Goal: Task Accomplishment & Management: Use online tool/utility

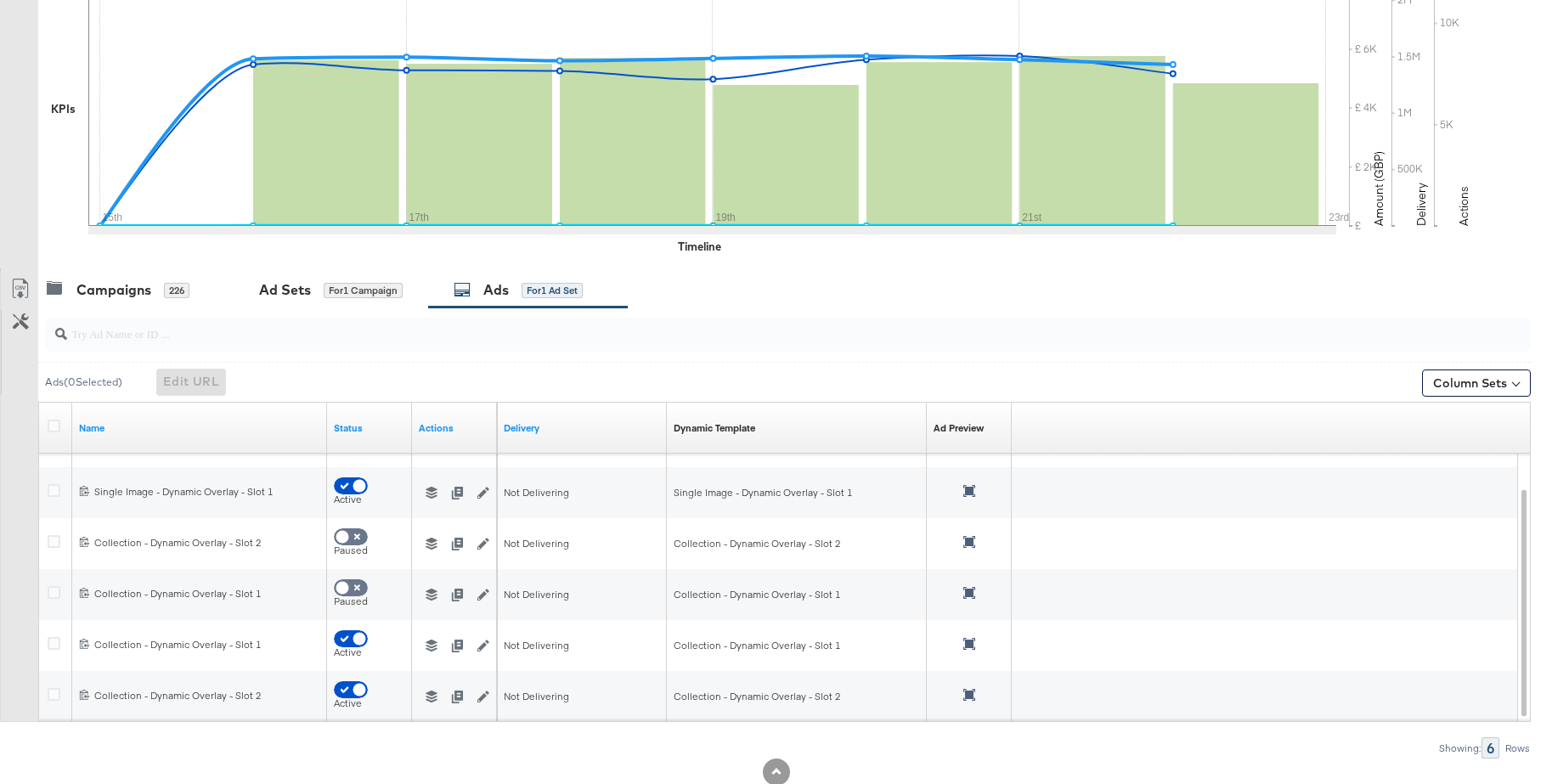
scroll to position [497, 0]
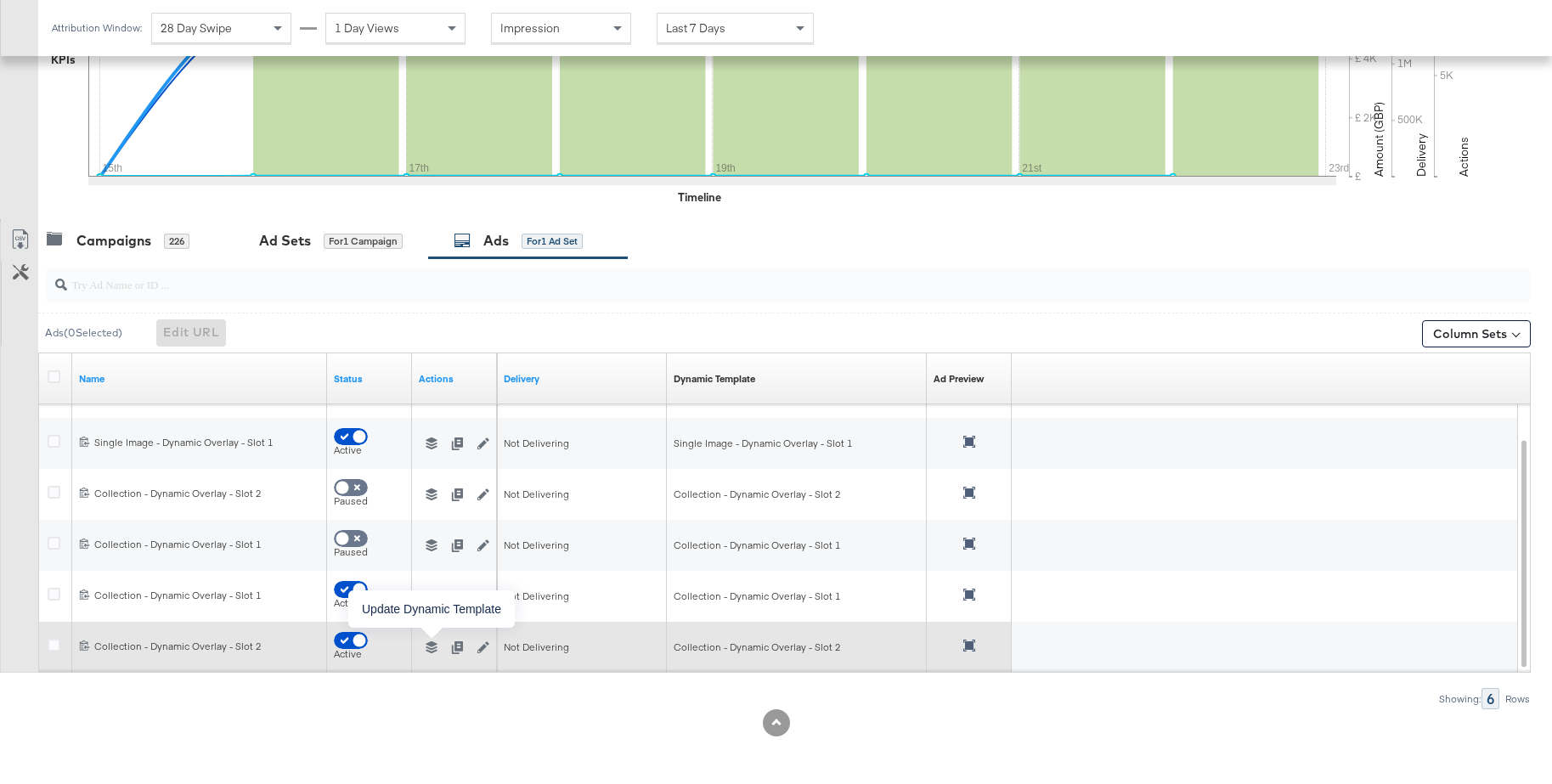
click at [429, 647] on icon "button" at bounding box center [431, 647] width 12 height 12
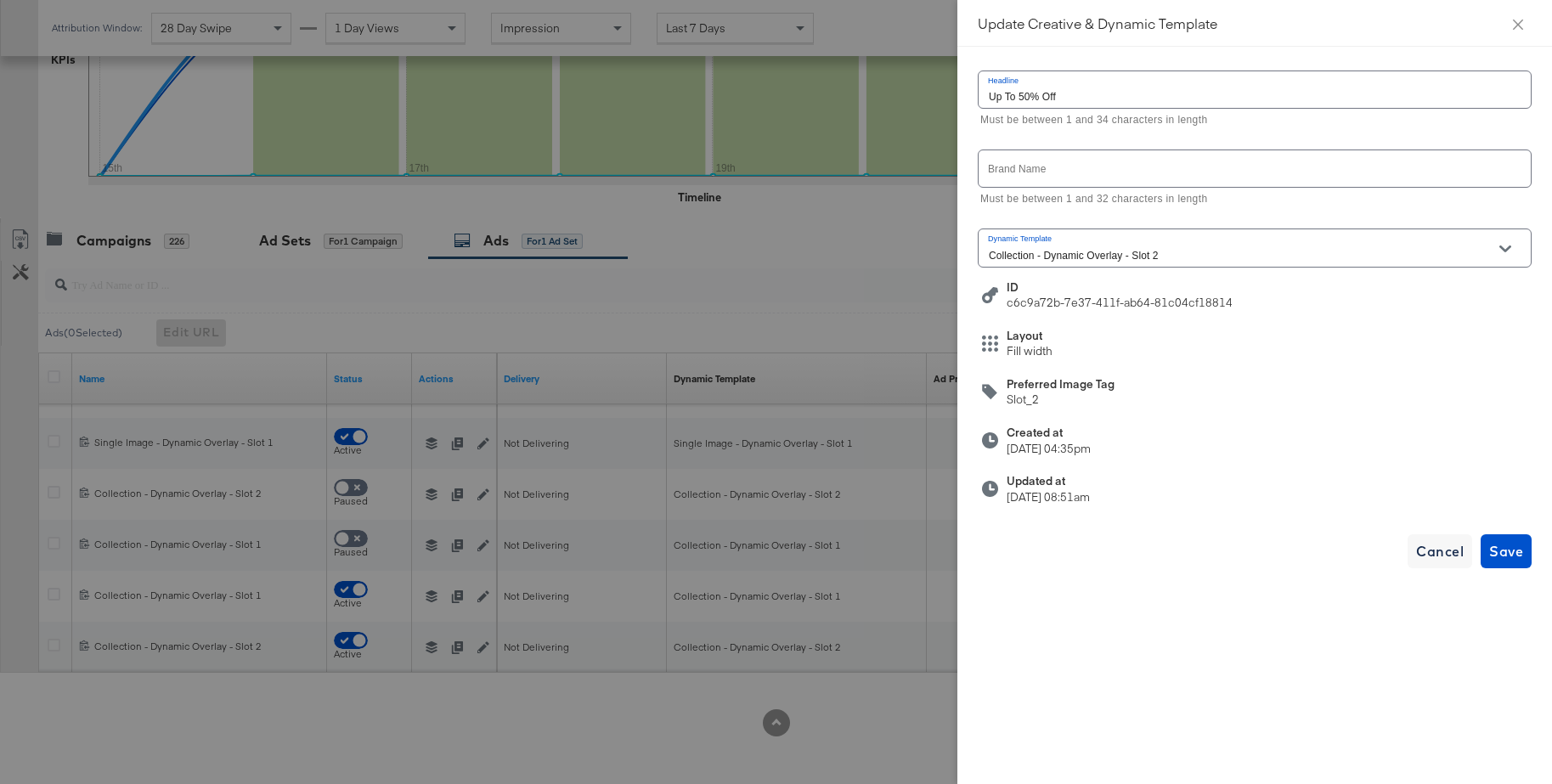
click at [1225, 241] on div "Collection - Dynamic Overlay - Slot 2" at bounding box center [1254, 248] width 554 height 38
click at [776, 348] on div at bounding box center [776, 392] width 1552 height 784
click at [1519, 23] on icon "close" at bounding box center [1518, 24] width 14 height 14
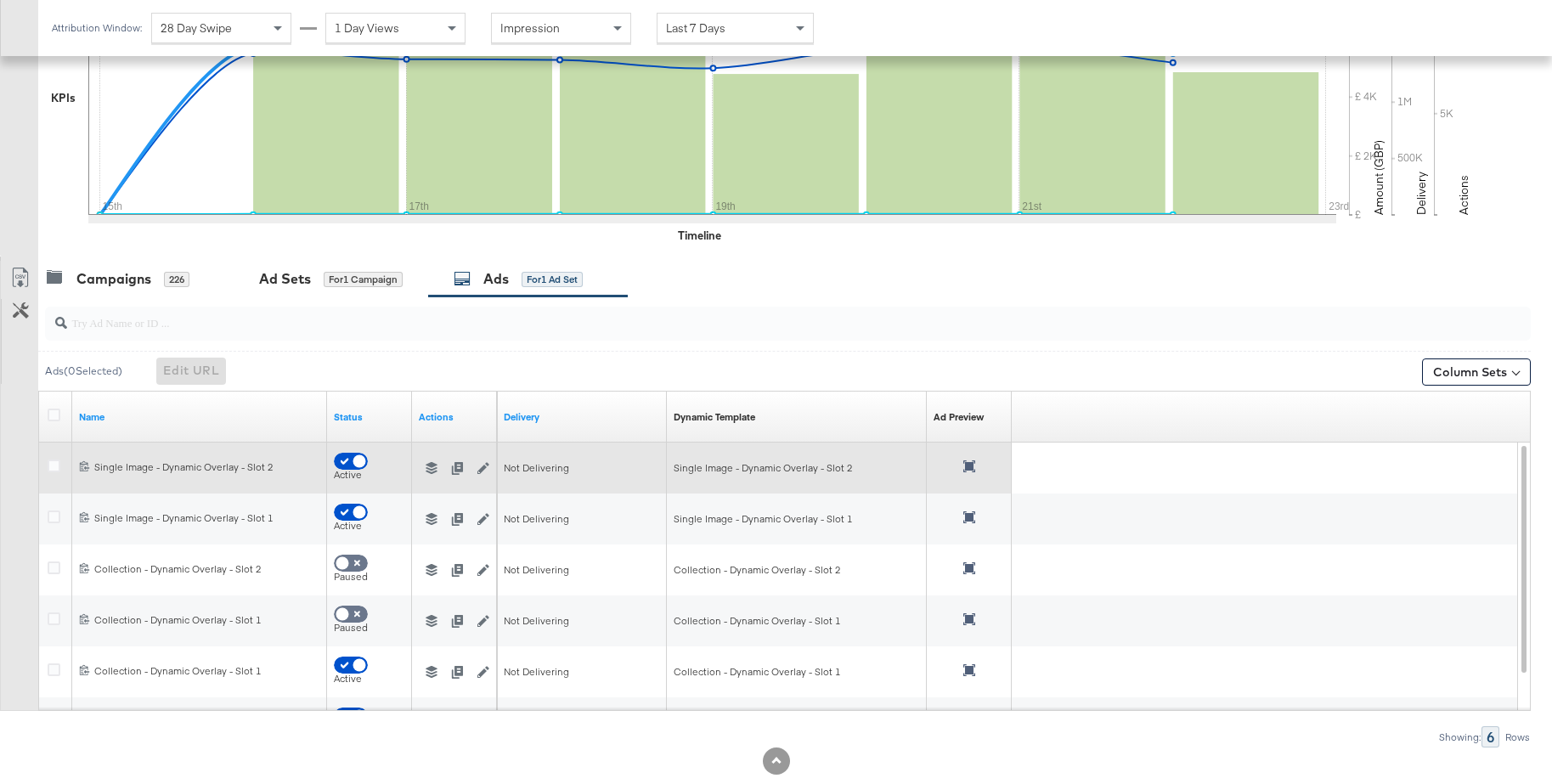
scroll to position [455, 0]
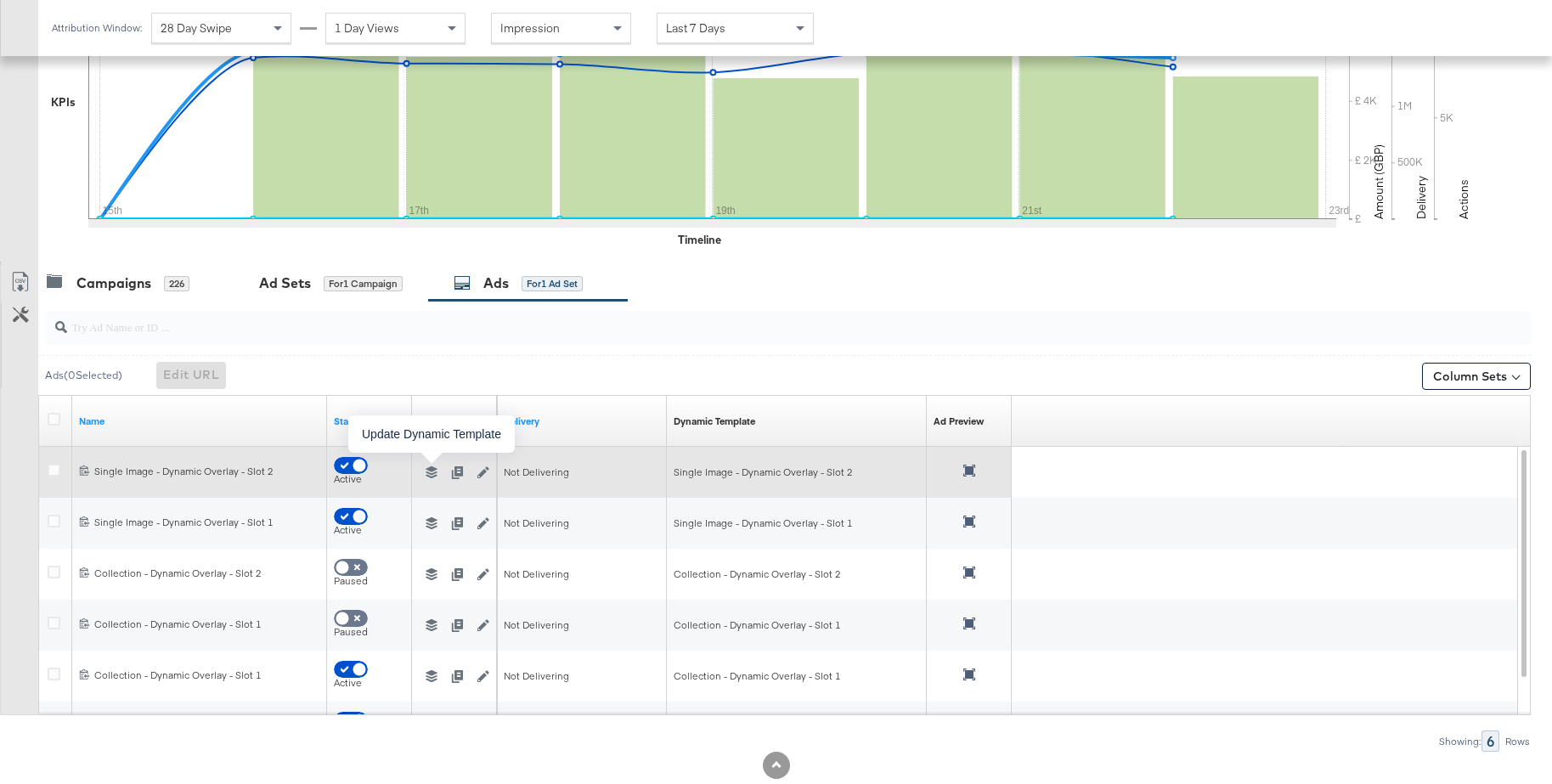
click at [427, 470] on icon "button" at bounding box center [431, 472] width 12 height 12
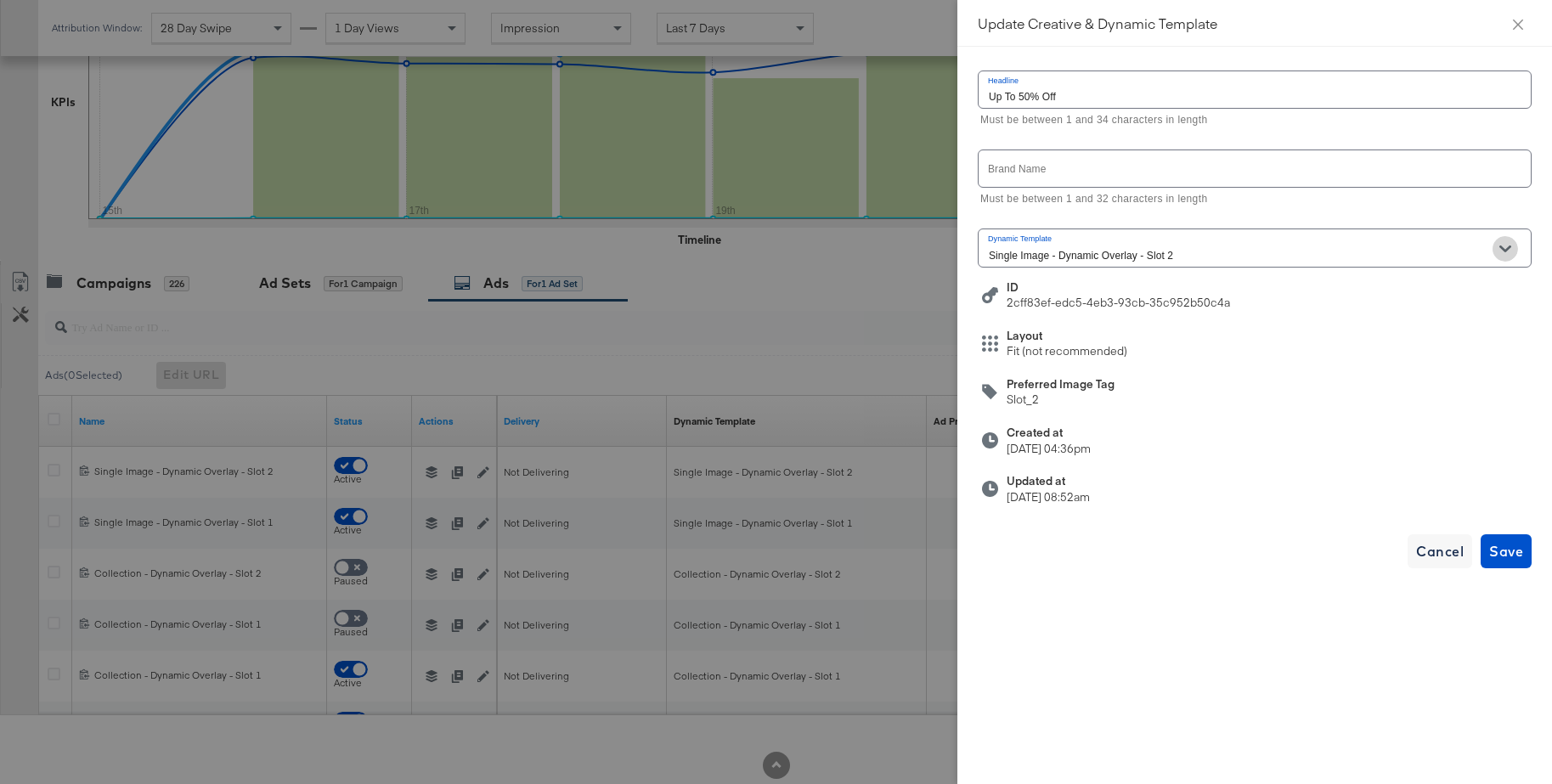
click at [1507, 250] on icon "Open" at bounding box center [1505, 249] width 12 height 7
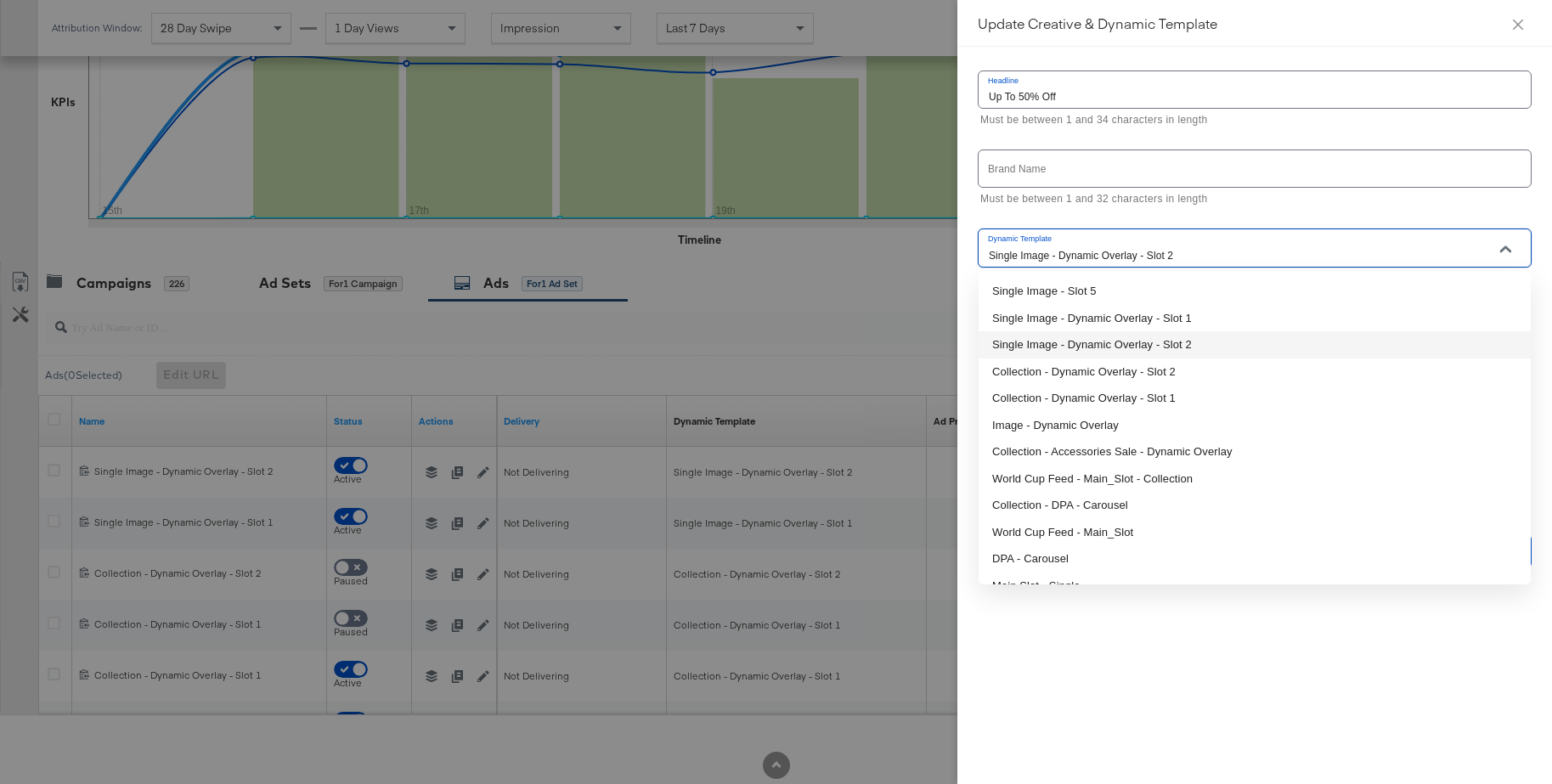
click at [1129, 337] on li "Single Image - Dynamic Overlay - Slot 2" at bounding box center [1254, 345] width 553 height 27
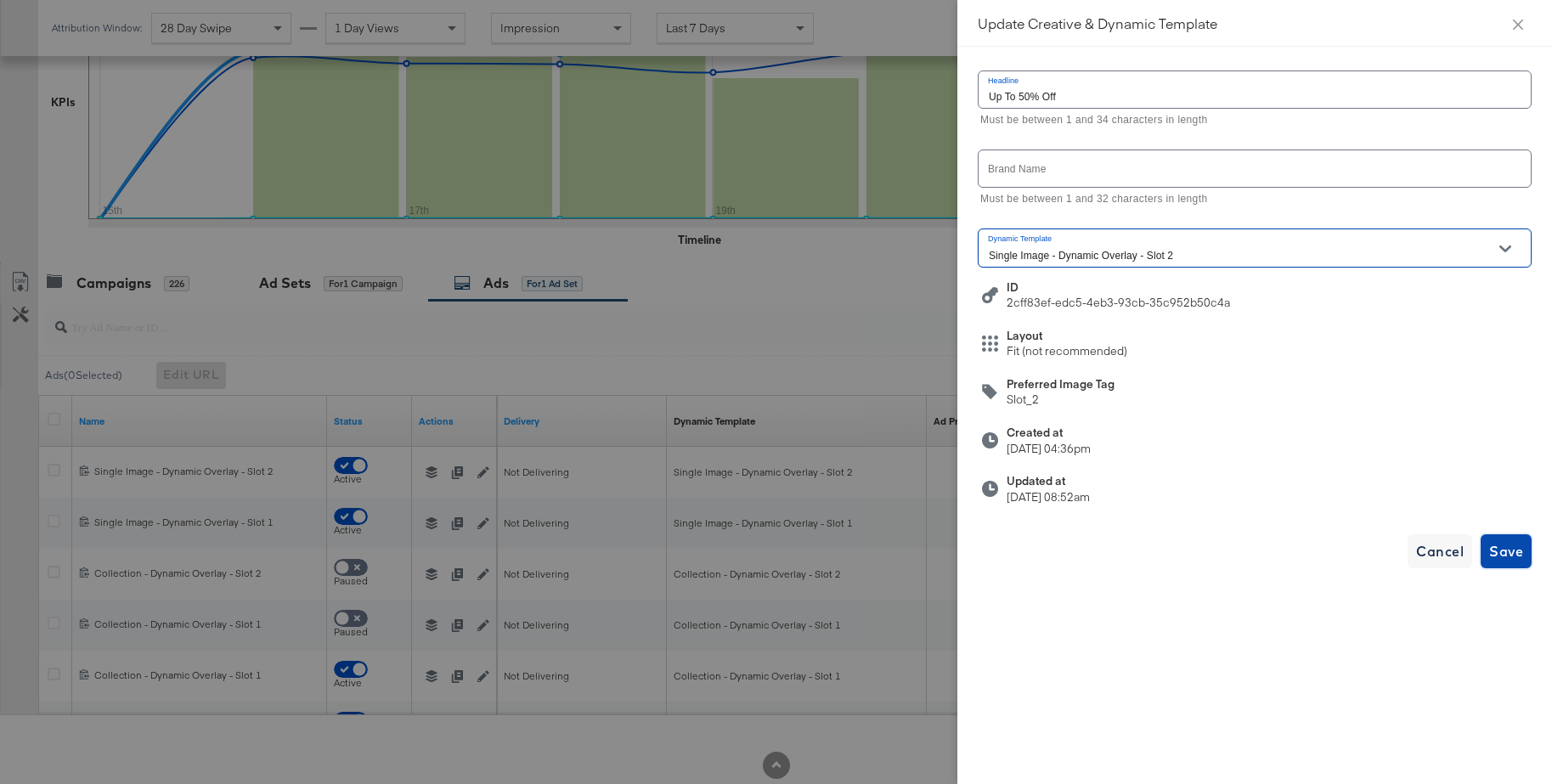
click at [1508, 553] on span "Save" at bounding box center [1507, 551] width 34 height 24
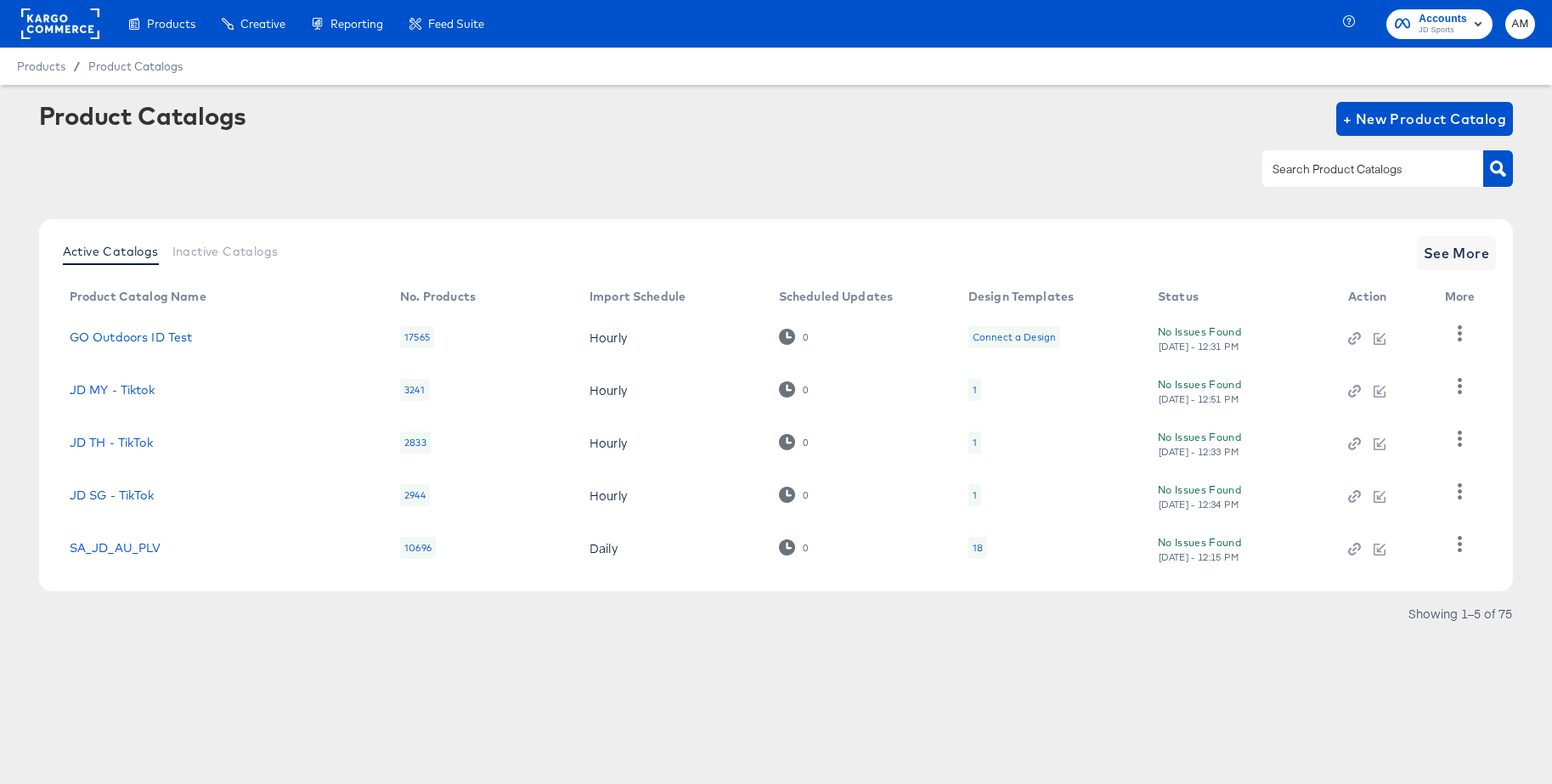
click at [1302, 169] on input "text" at bounding box center [1359, 170] width 181 height 20
type input "t"
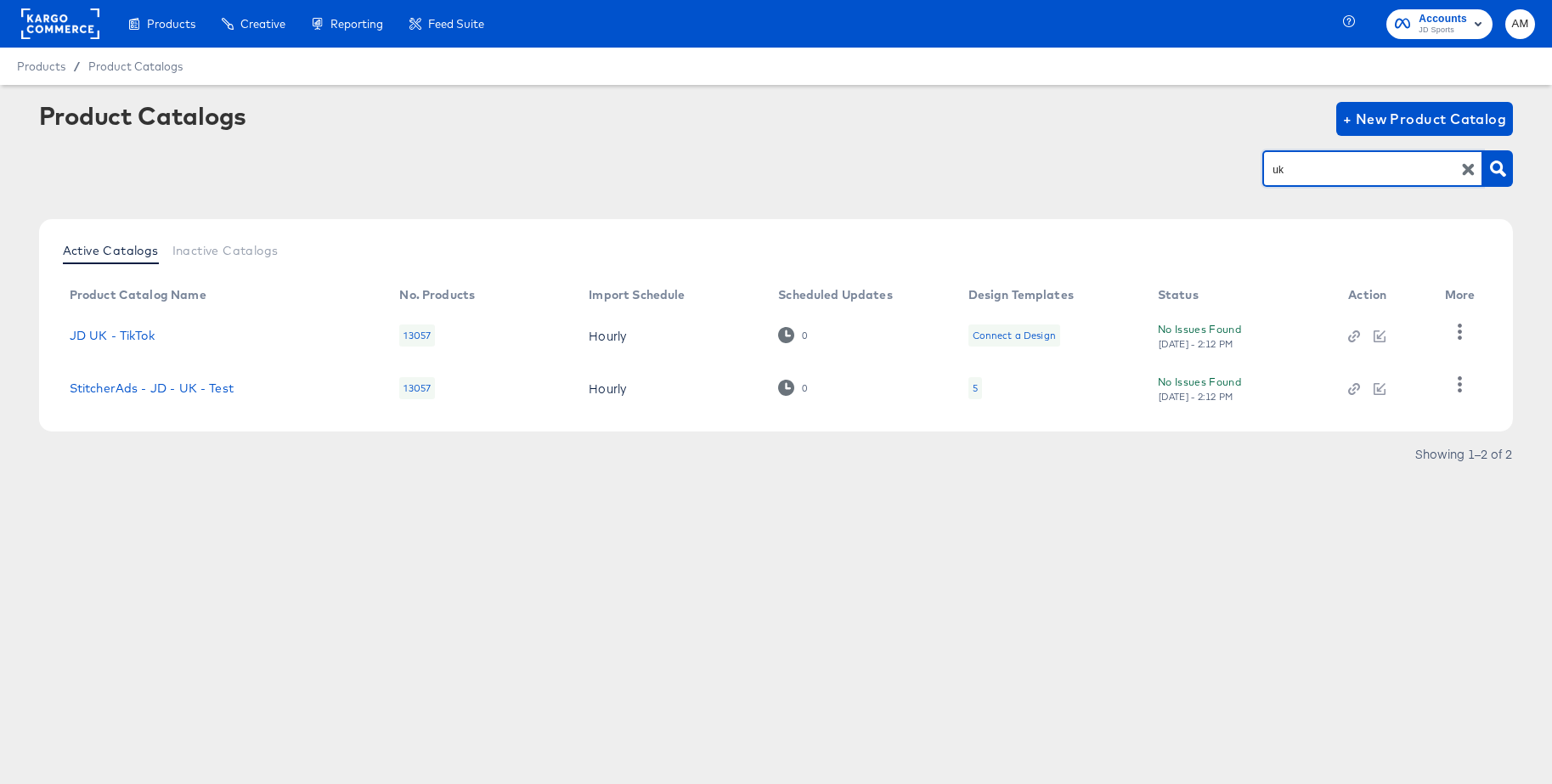
type input "uk"
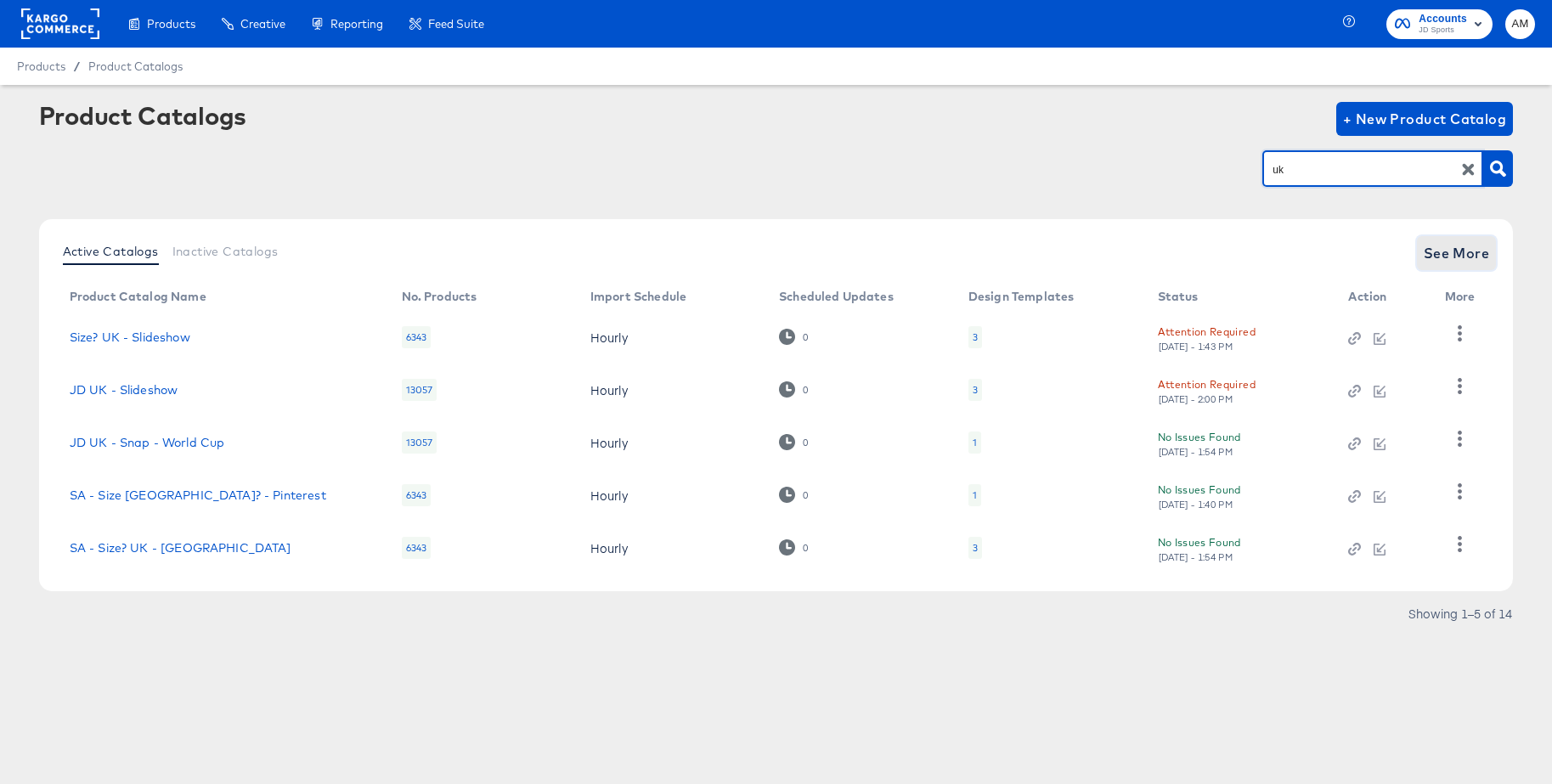
click at [1450, 259] on span "See More" at bounding box center [1456, 253] width 66 height 24
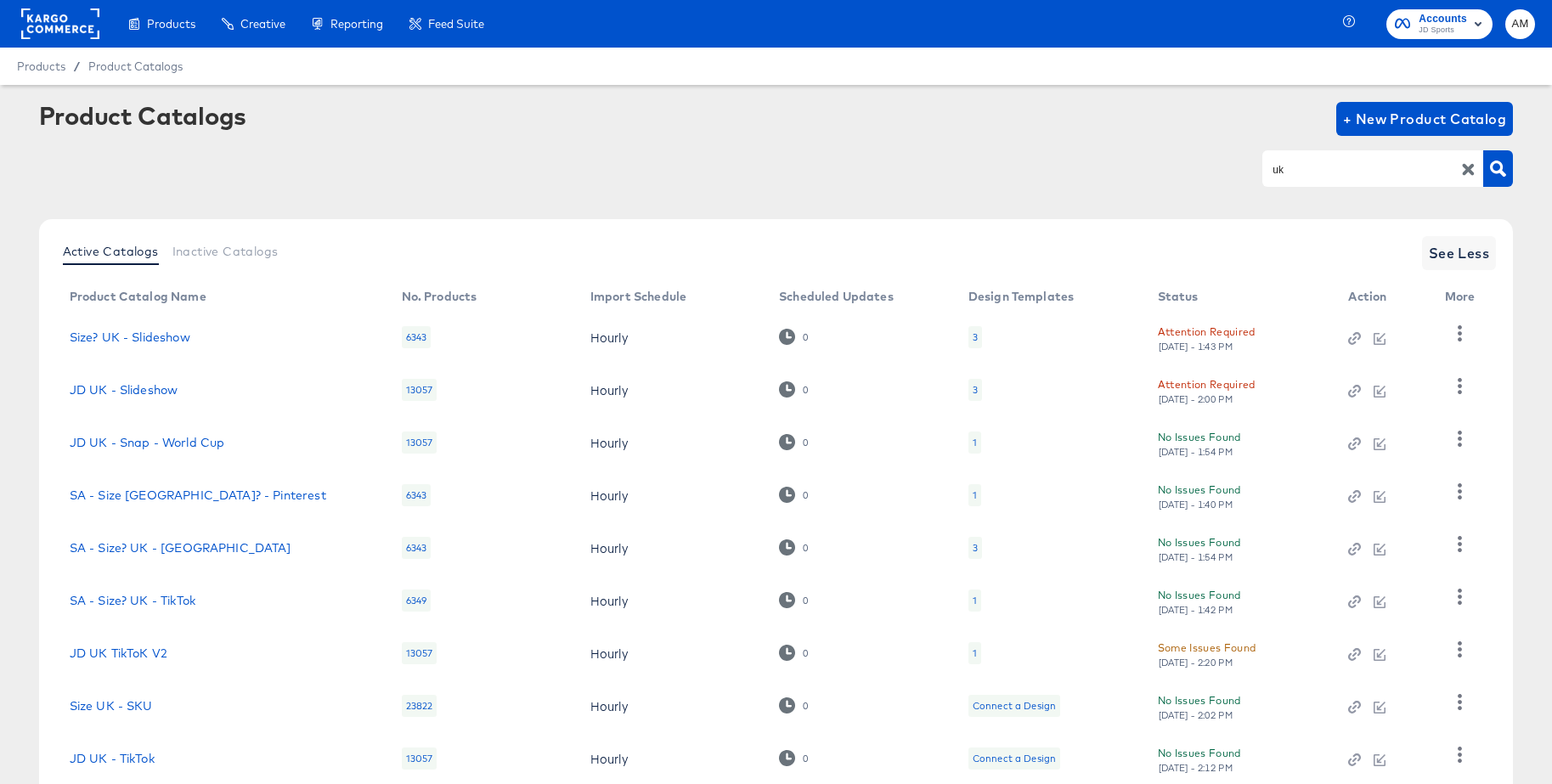
scroll to position [165, 0]
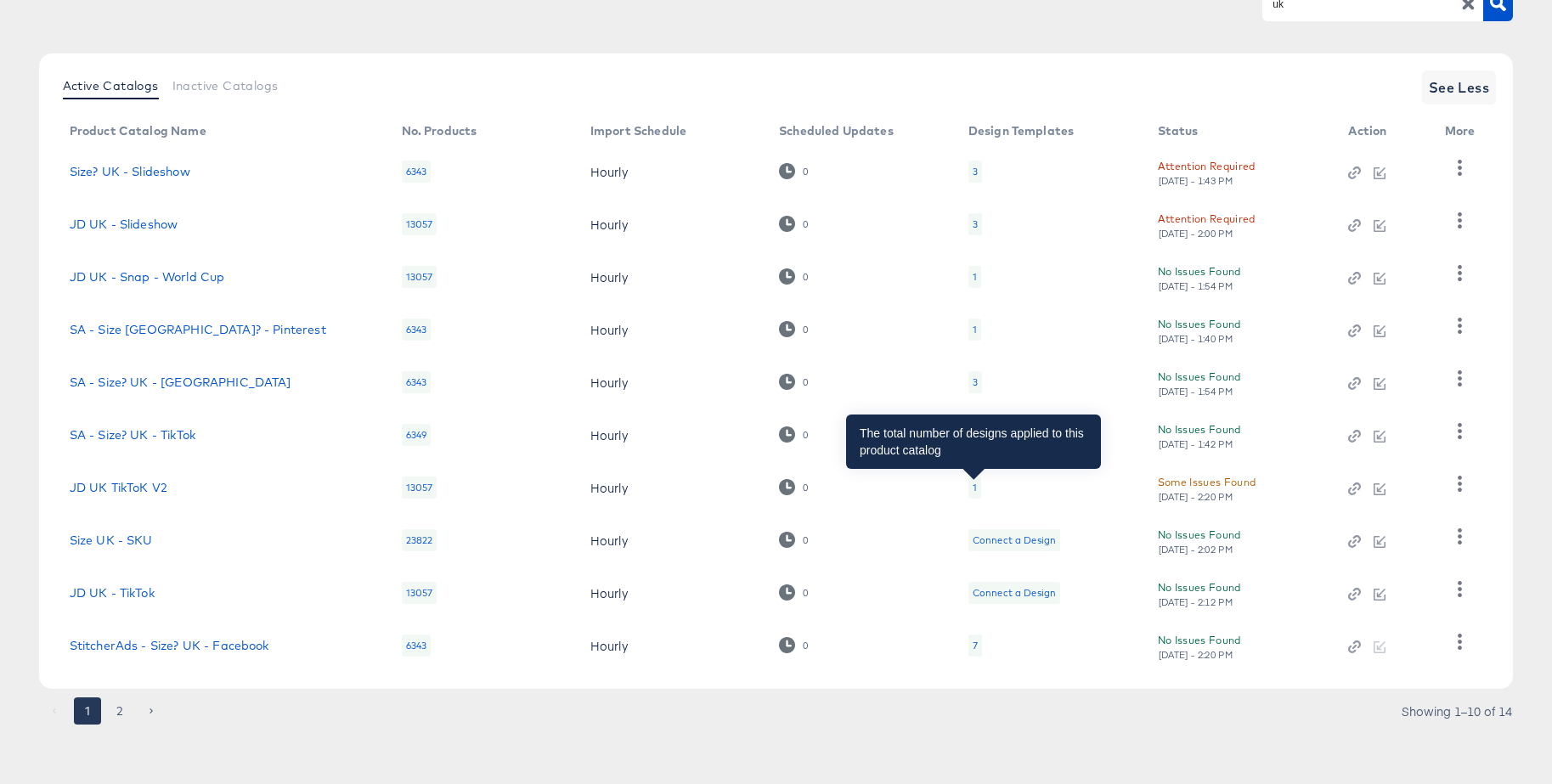
click at [974, 486] on div "1" at bounding box center [975, 487] width 5 height 14
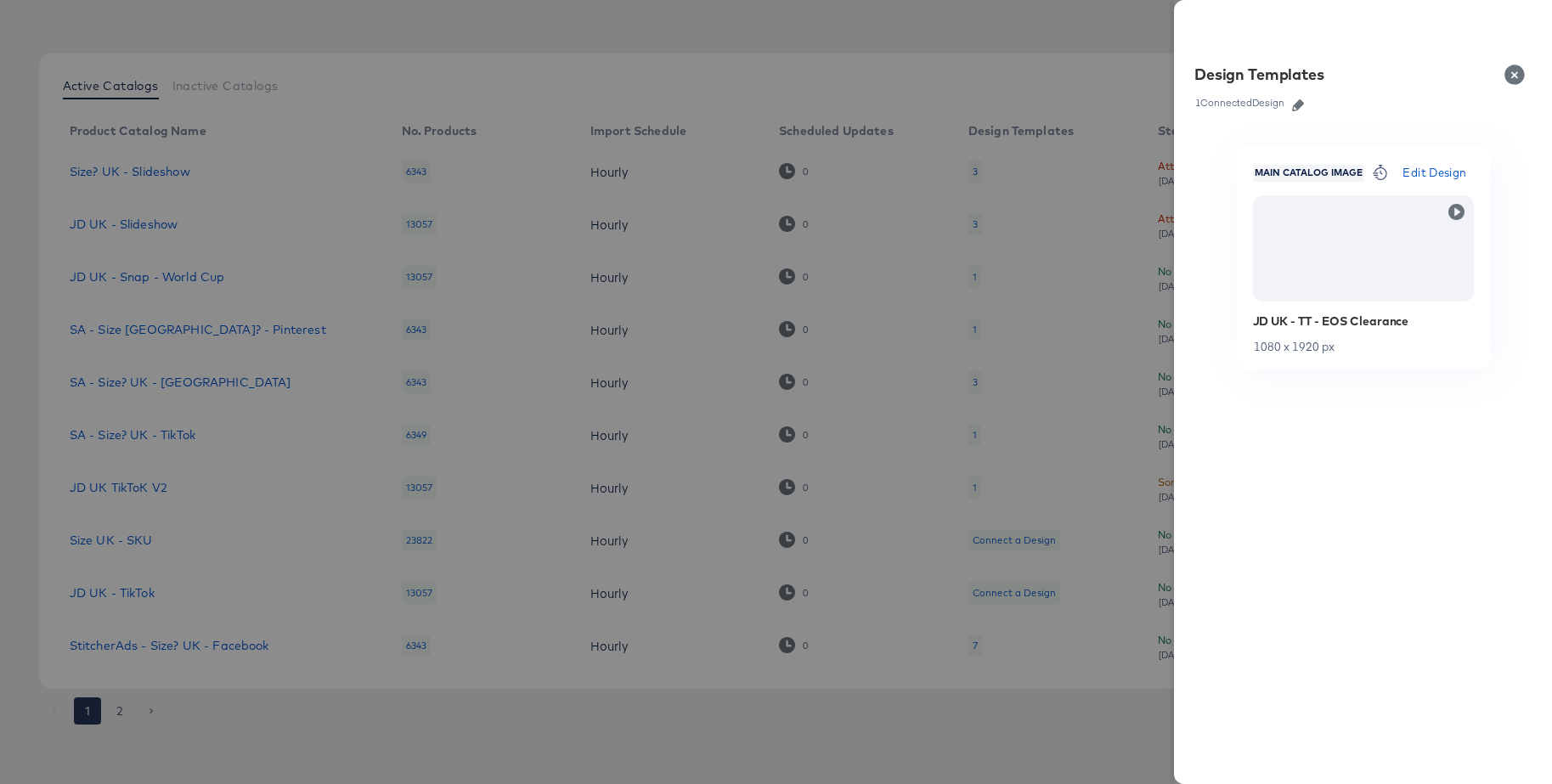
click at [1302, 105] on icon "button" at bounding box center [1298, 105] width 12 height 12
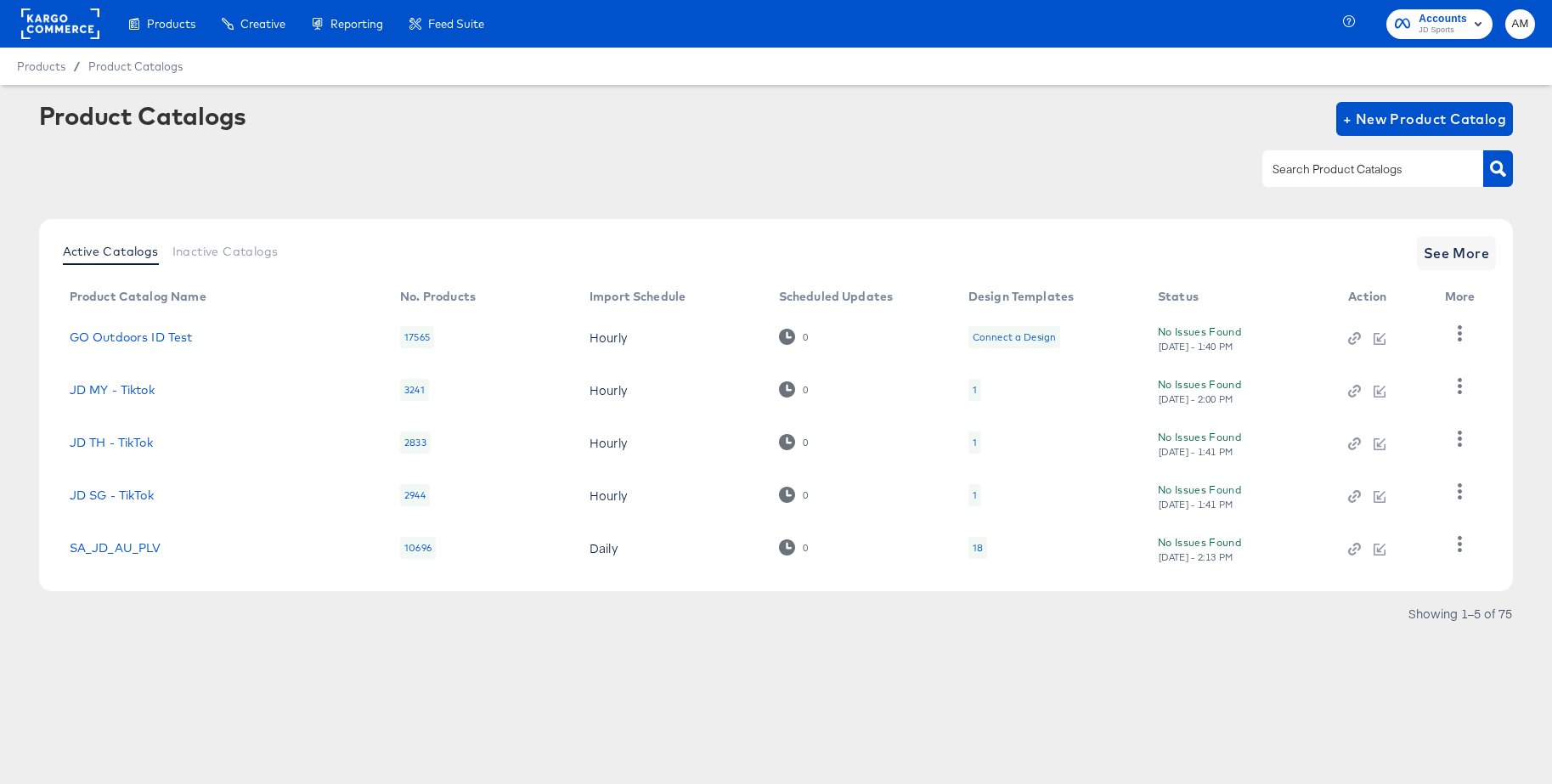
click at [1318, 174] on input "text" at bounding box center [1359, 170] width 181 height 20
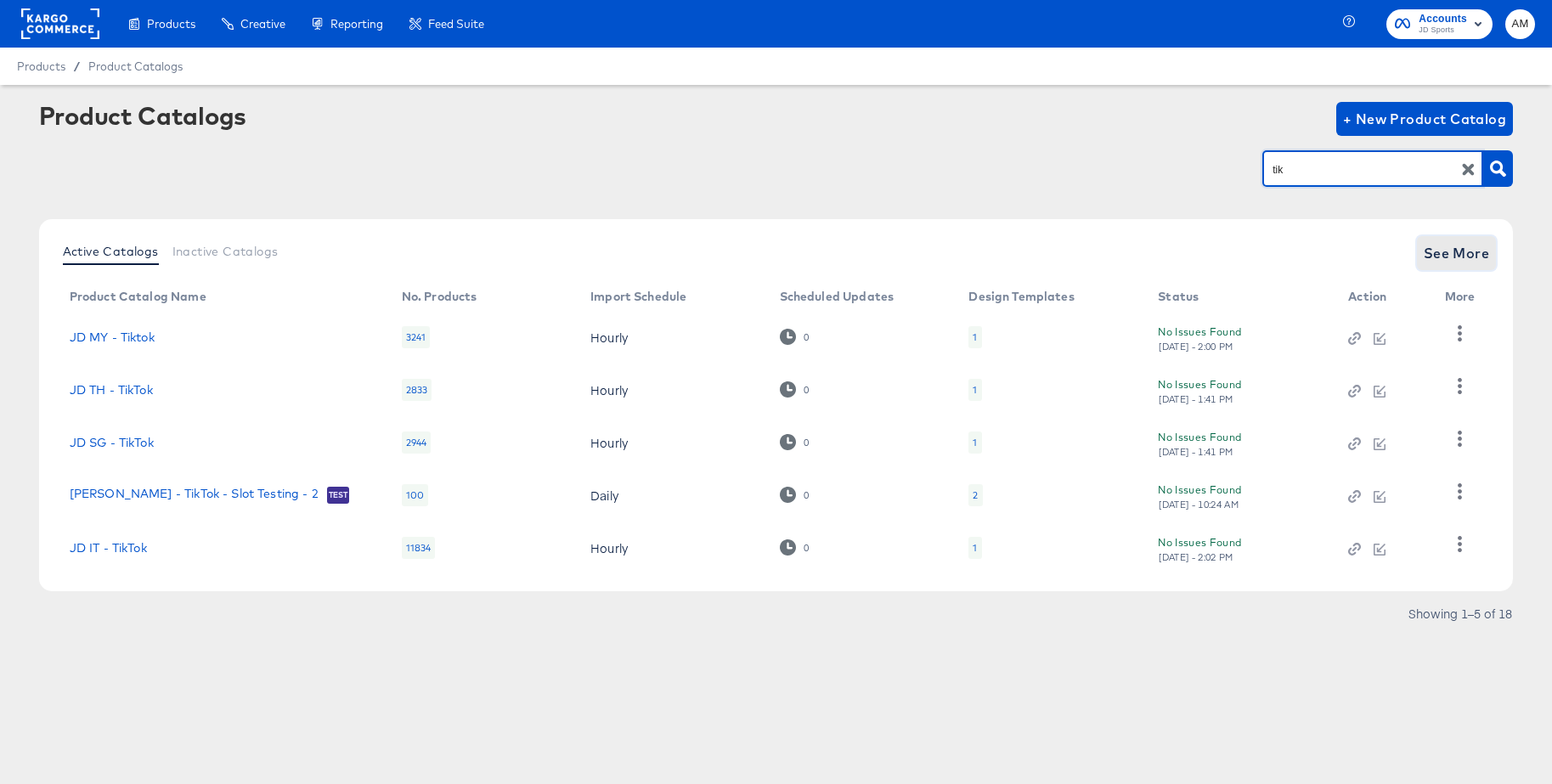
click at [1450, 251] on span "See More" at bounding box center [1456, 253] width 66 height 24
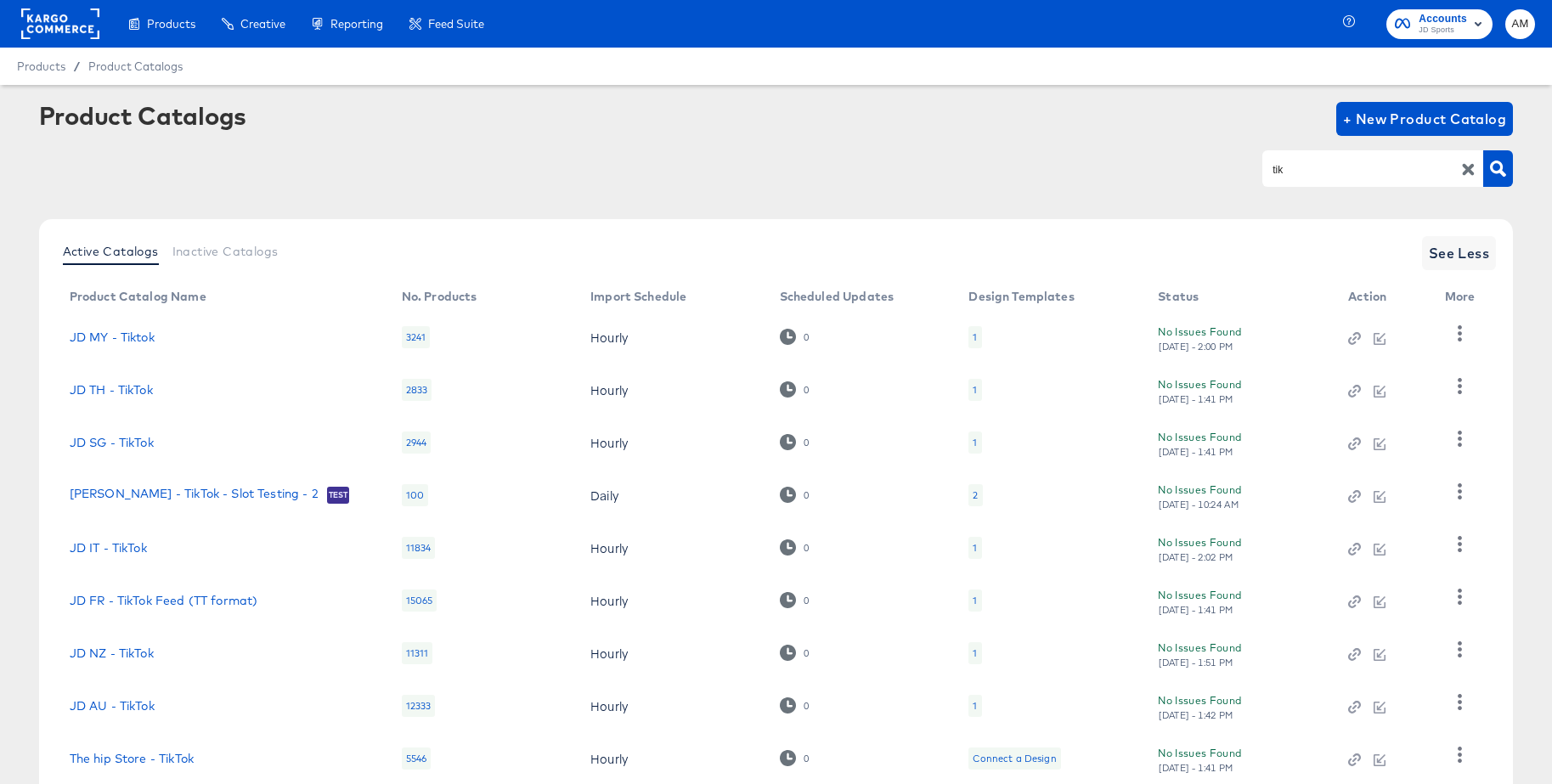
scroll to position [165, 0]
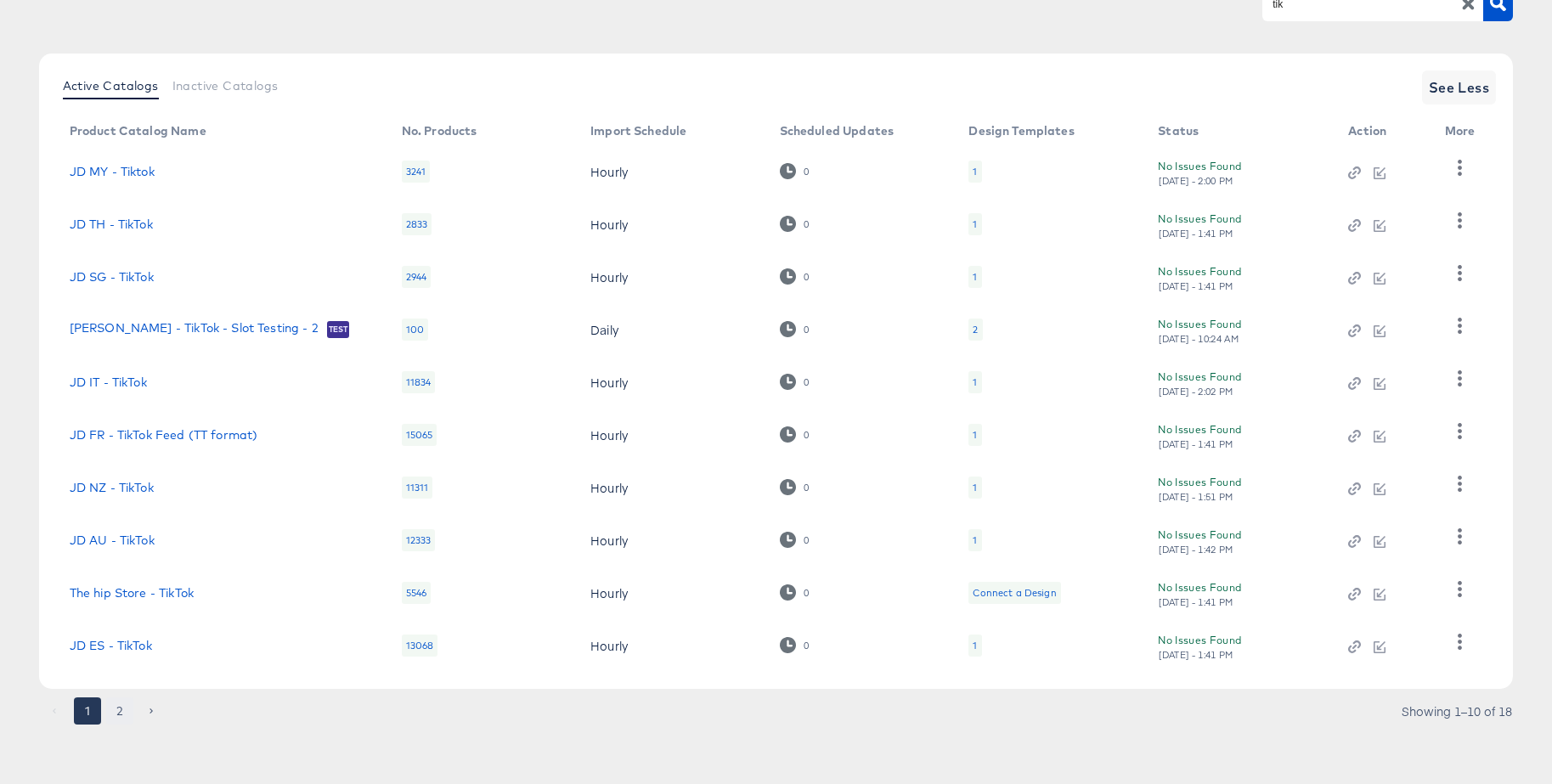
click at [124, 707] on button "2" at bounding box center [119, 711] width 27 height 27
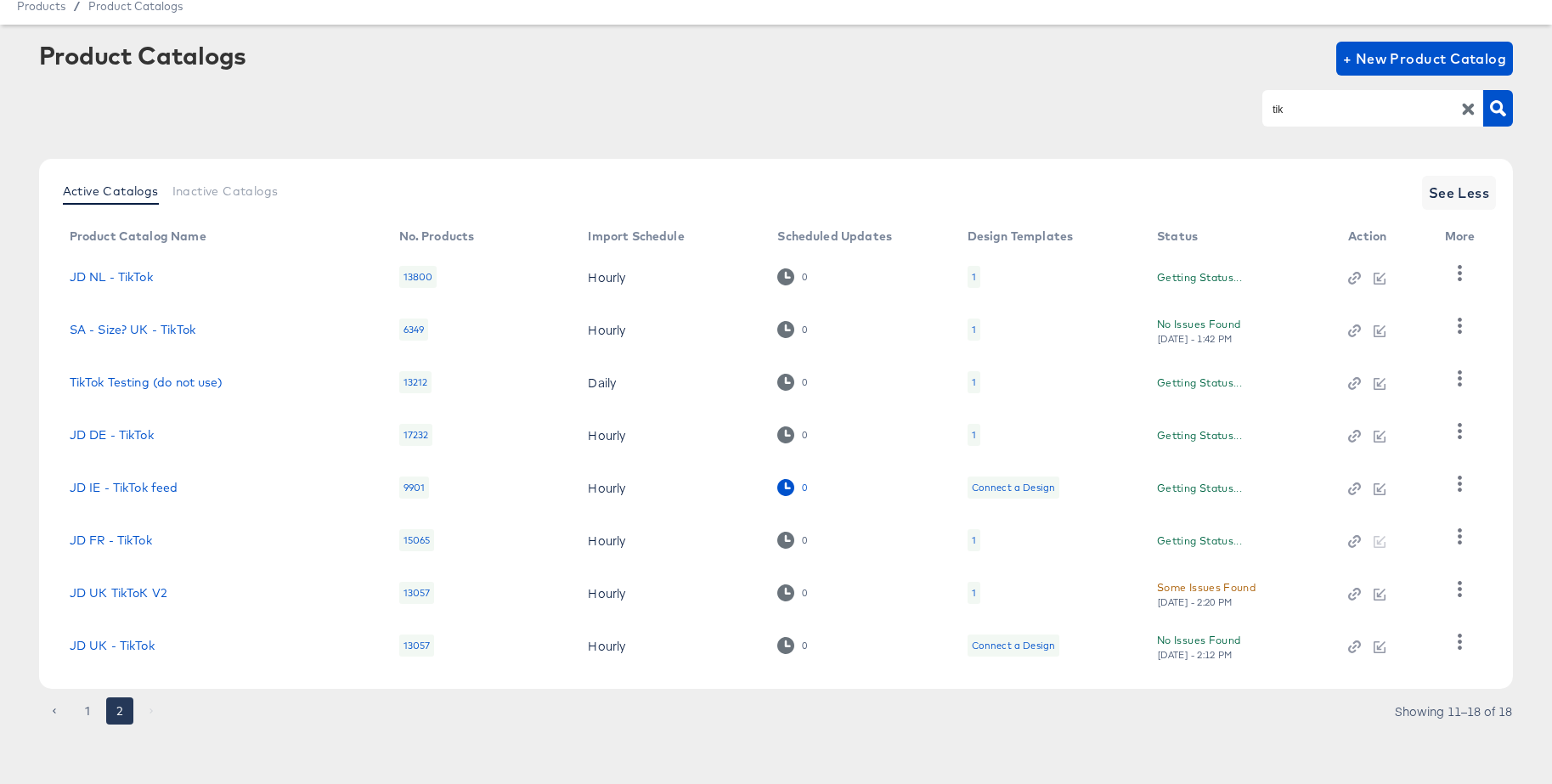
scroll to position [61, 0]
click at [1456, 584] on icon "button" at bounding box center [1460, 589] width 16 height 16
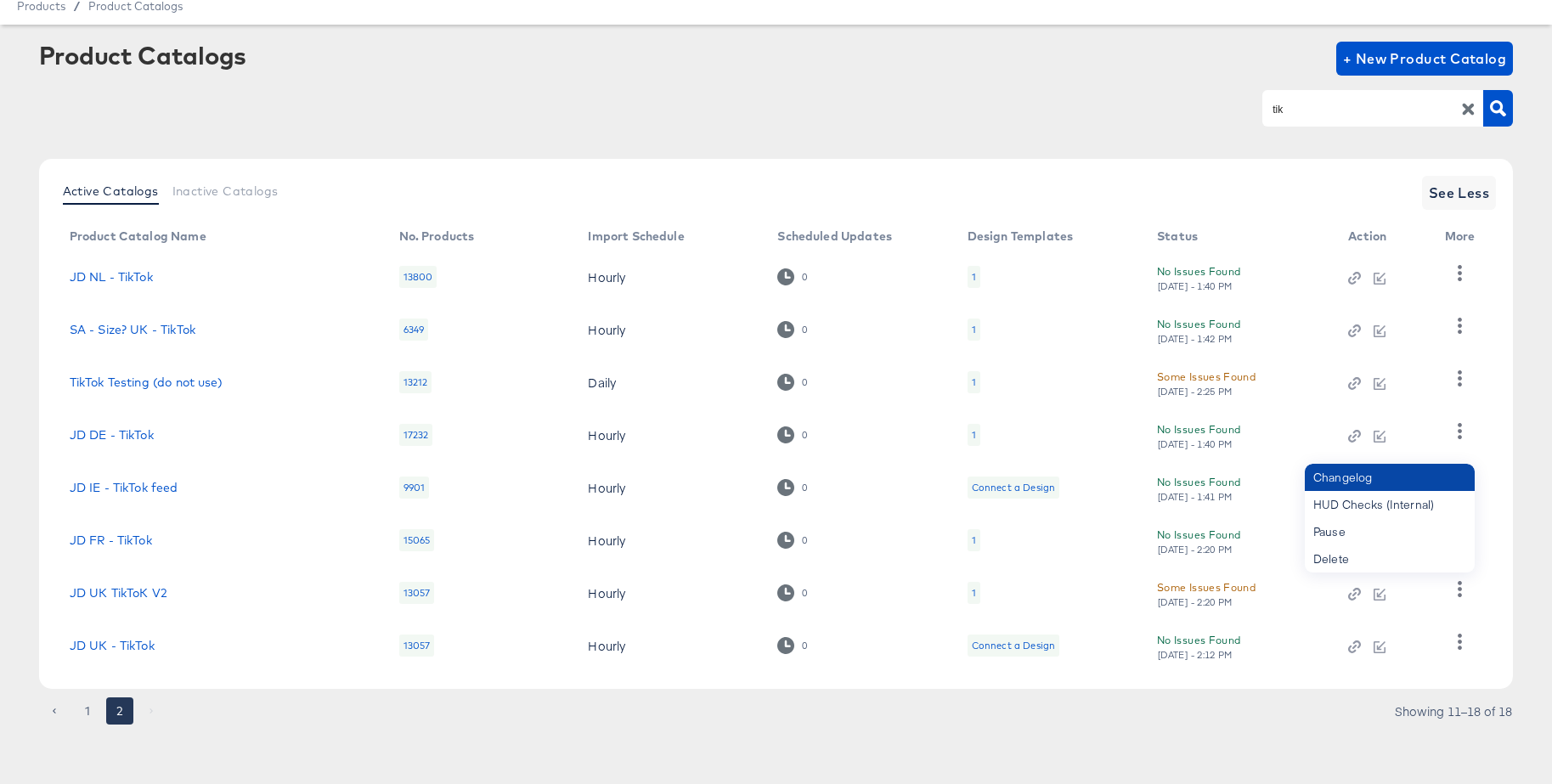
click at [1329, 478] on div "Changelog" at bounding box center [1390, 477] width 170 height 27
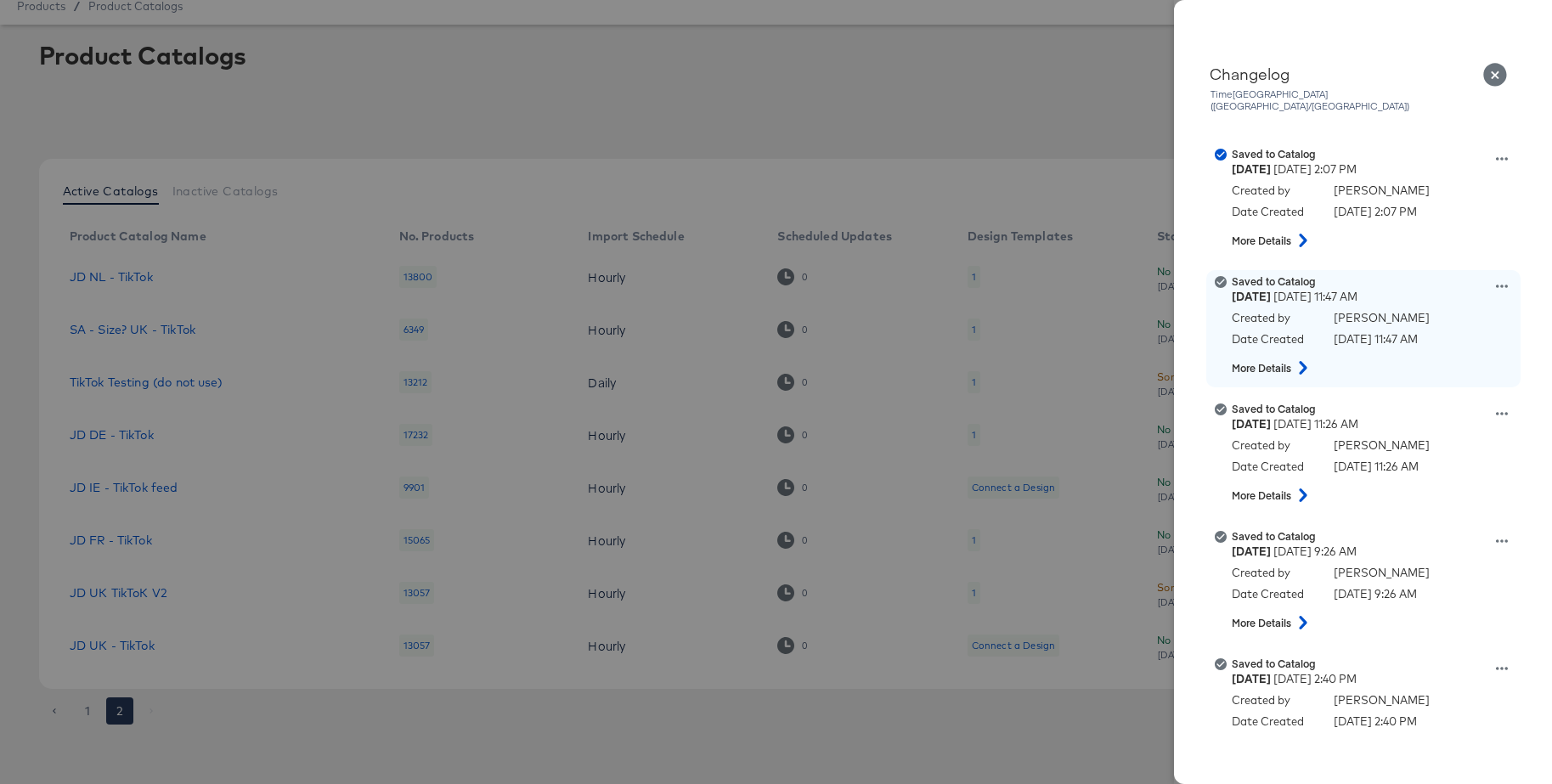
click at [1309, 361] on icon at bounding box center [1303, 367] width 21 height 14
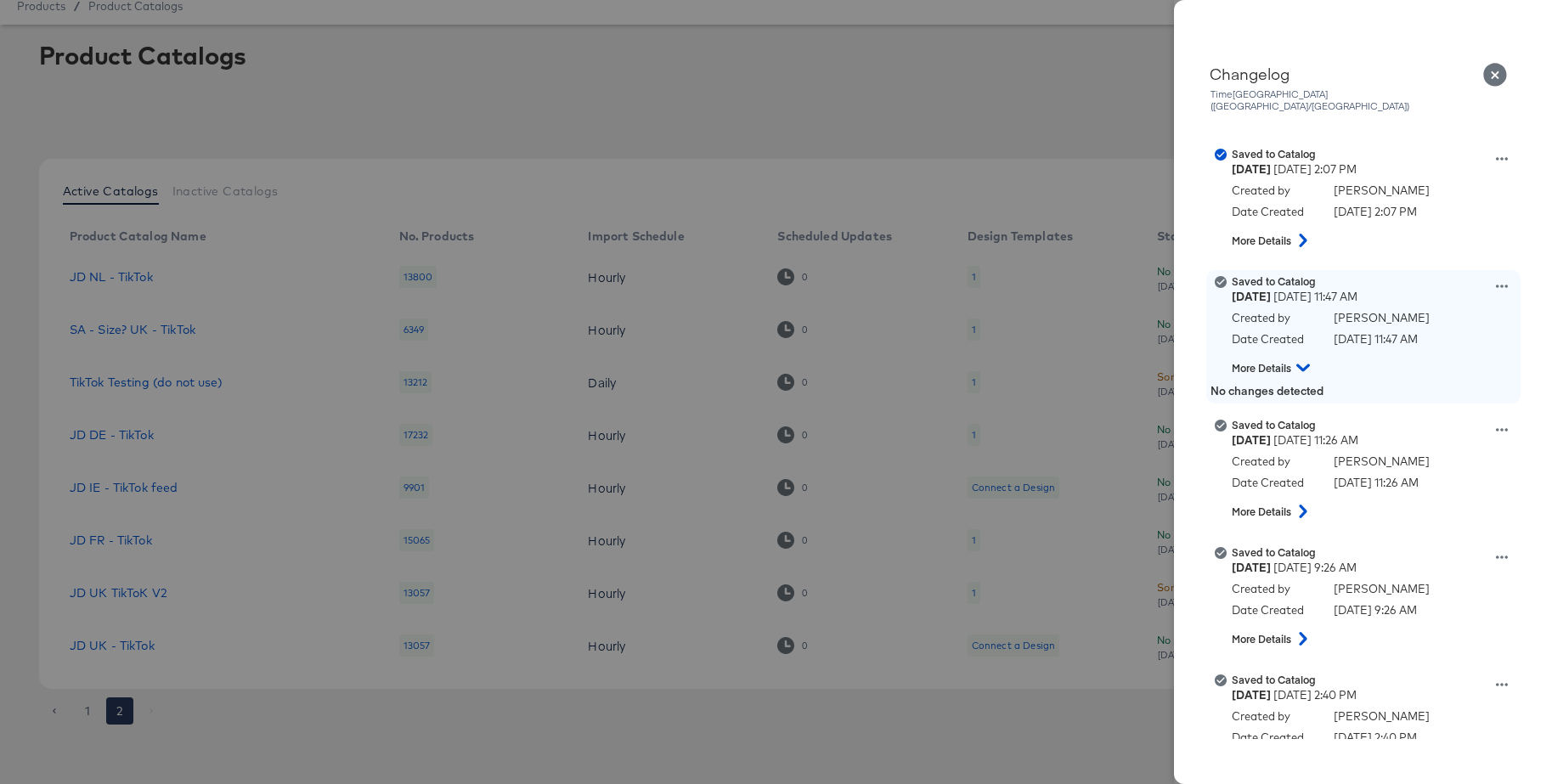
click at [1304, 364] on icon at bounding box center [1302, 368] width 14 height 7
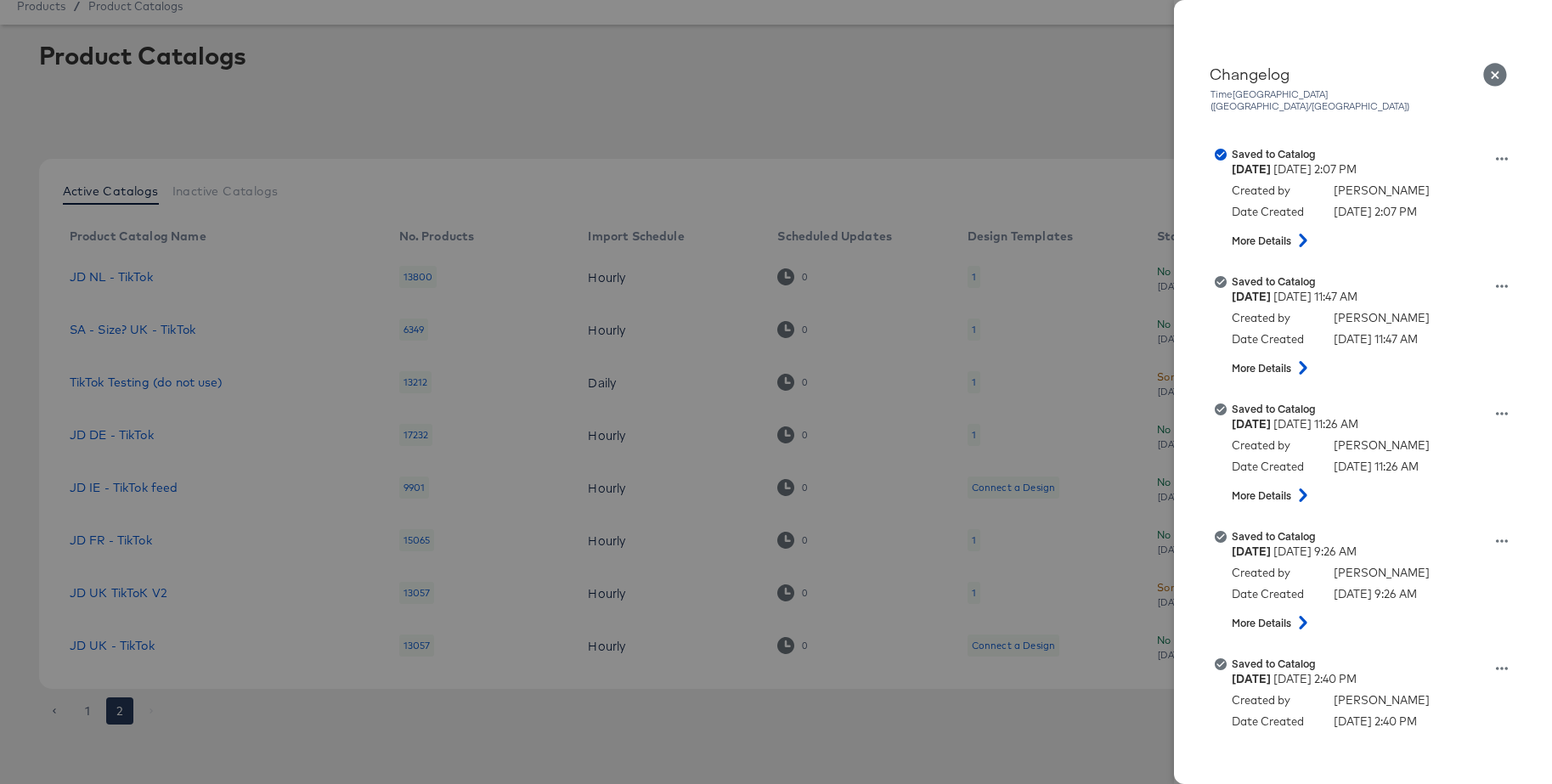
scroll to position [5, 0]
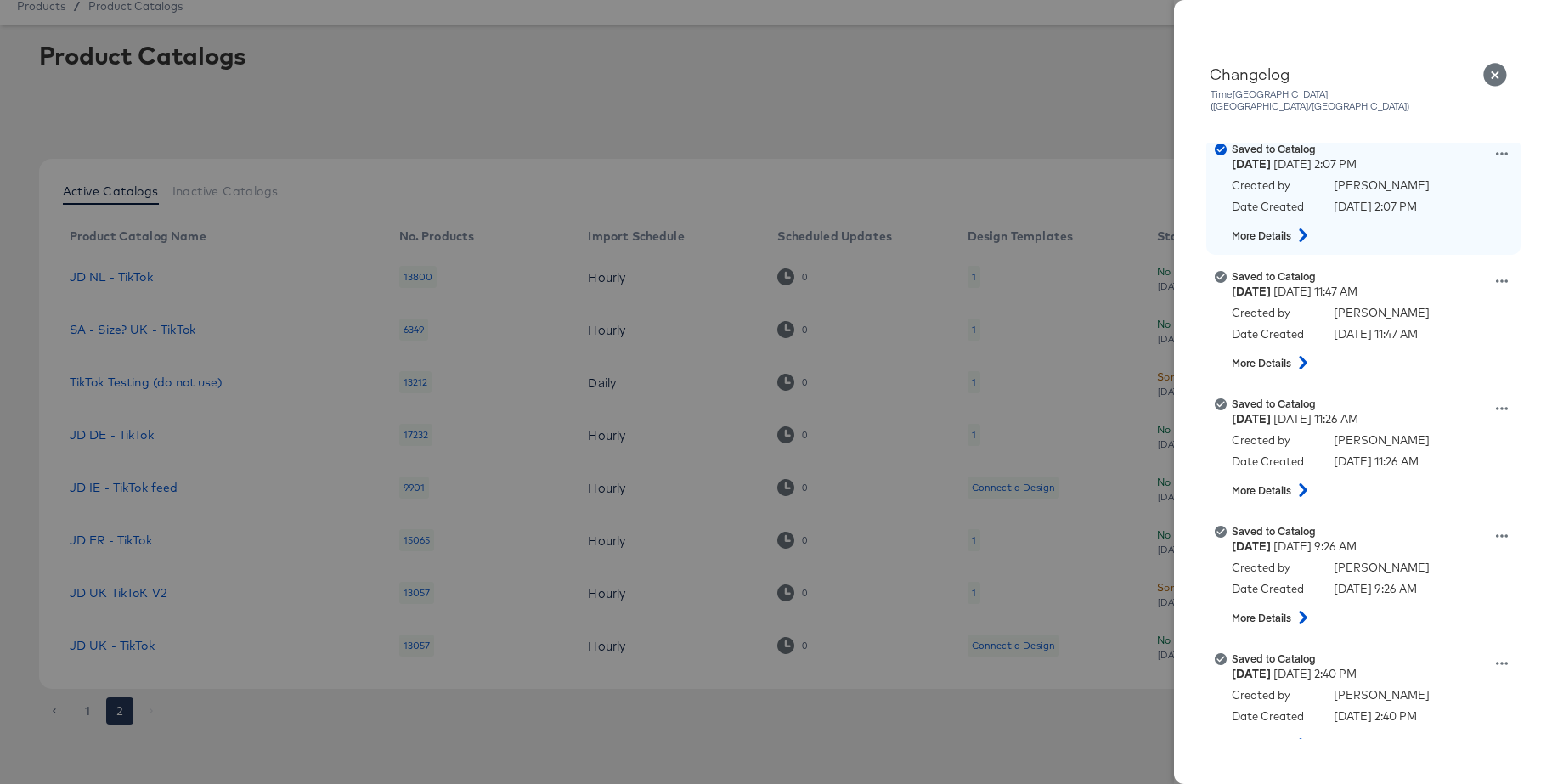
click at [1301, 229] on icon at bounding box center [1303, 235] width 21 height 14
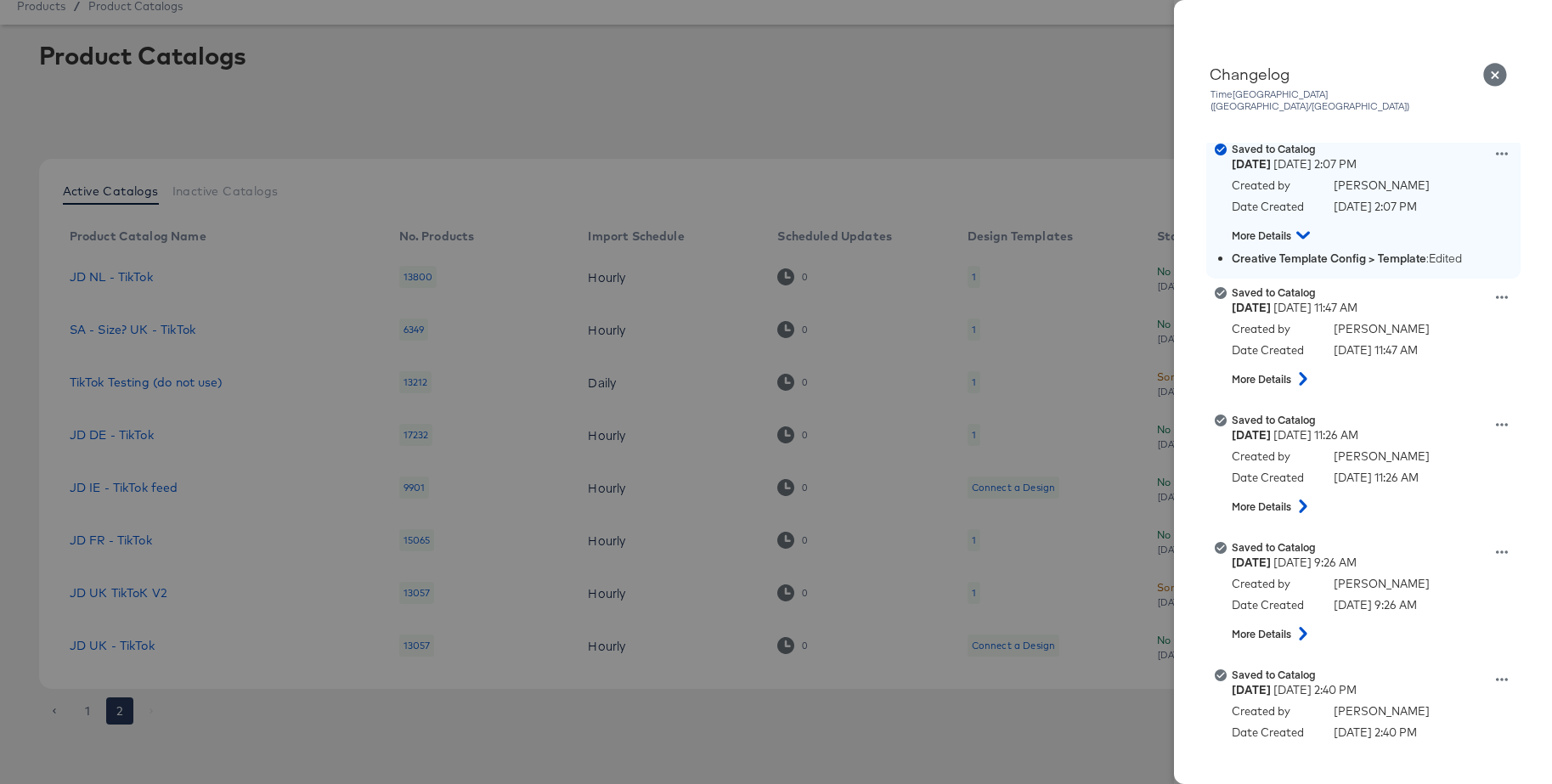
click at [1301, 231] on icon at bounding box center [1302, 235] width 14 height 7
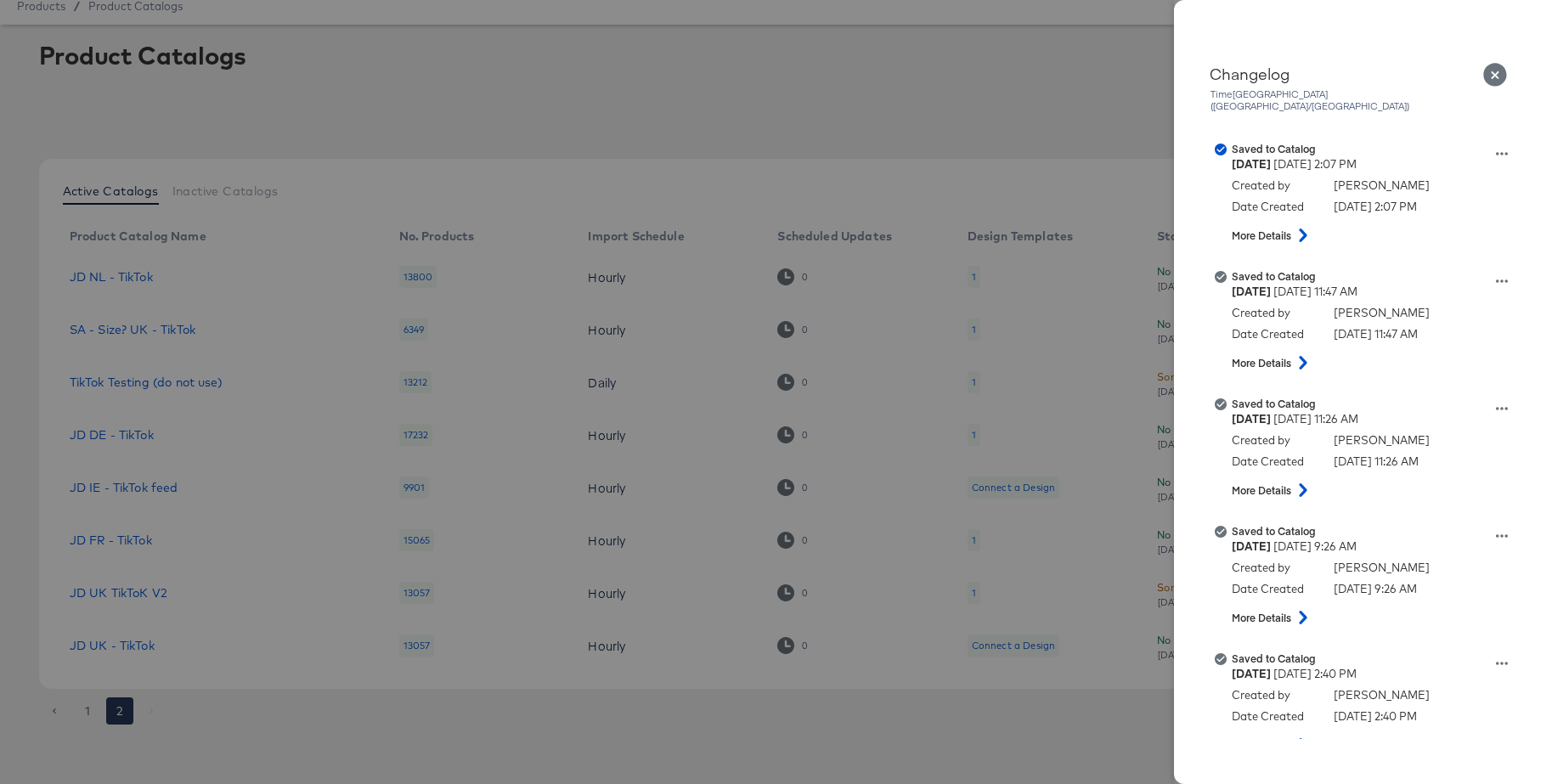
click at [923, 98] on div at bounding box center [776, 392] width 1552 height 784
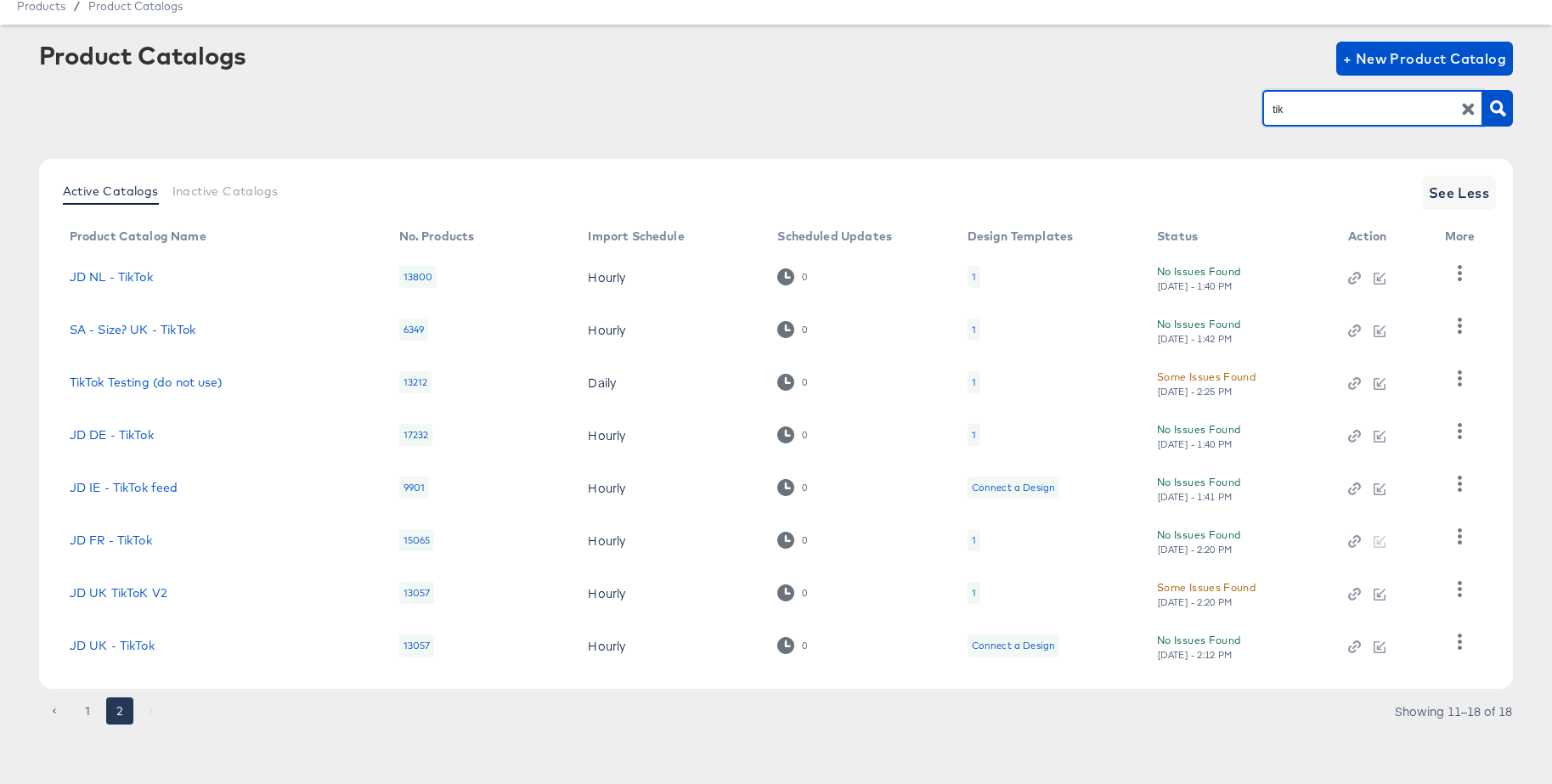
drag, startPoint x: 1360, startPoint y: 114, endPoint x: 1253, endPoint y: 112, distance: 107.0
click at [1253, 112] on div "tik" at bounding box center [776, 109] width 1475 height 38
type input "snap"
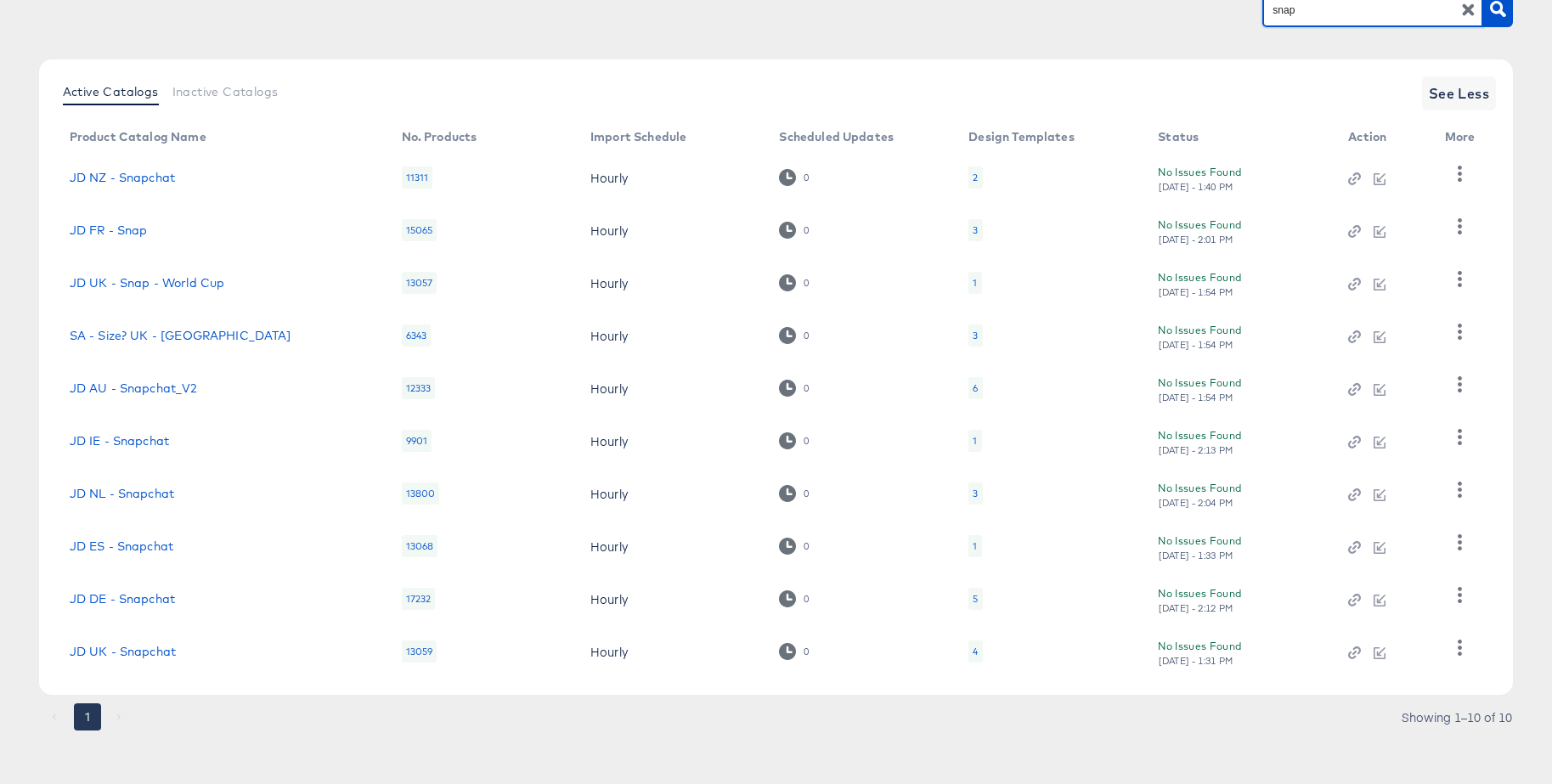
scroll to position [153, 0]
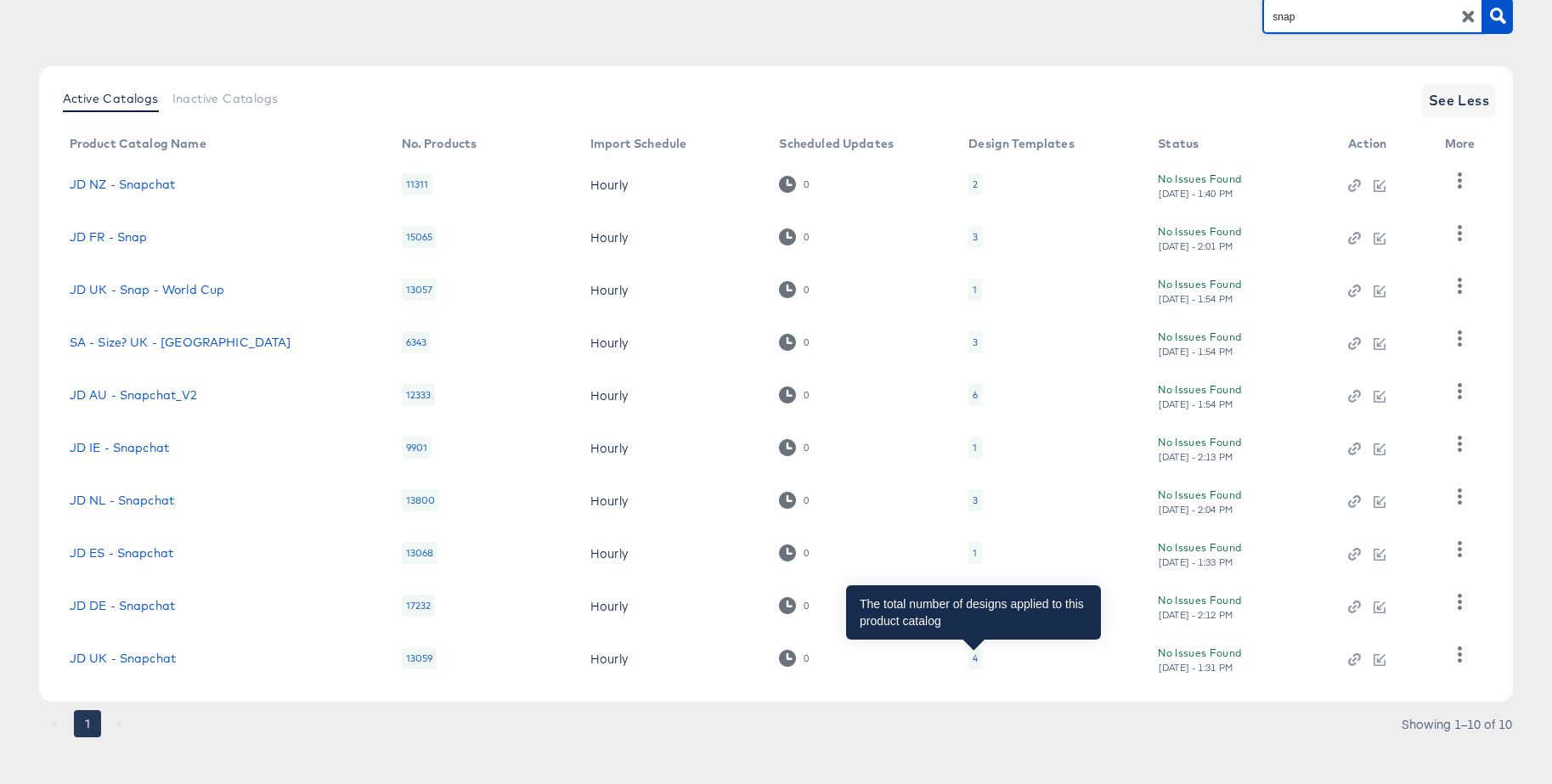
click at [974, 659] on div "4" at bounding box center [976, 657] width 5 height 14
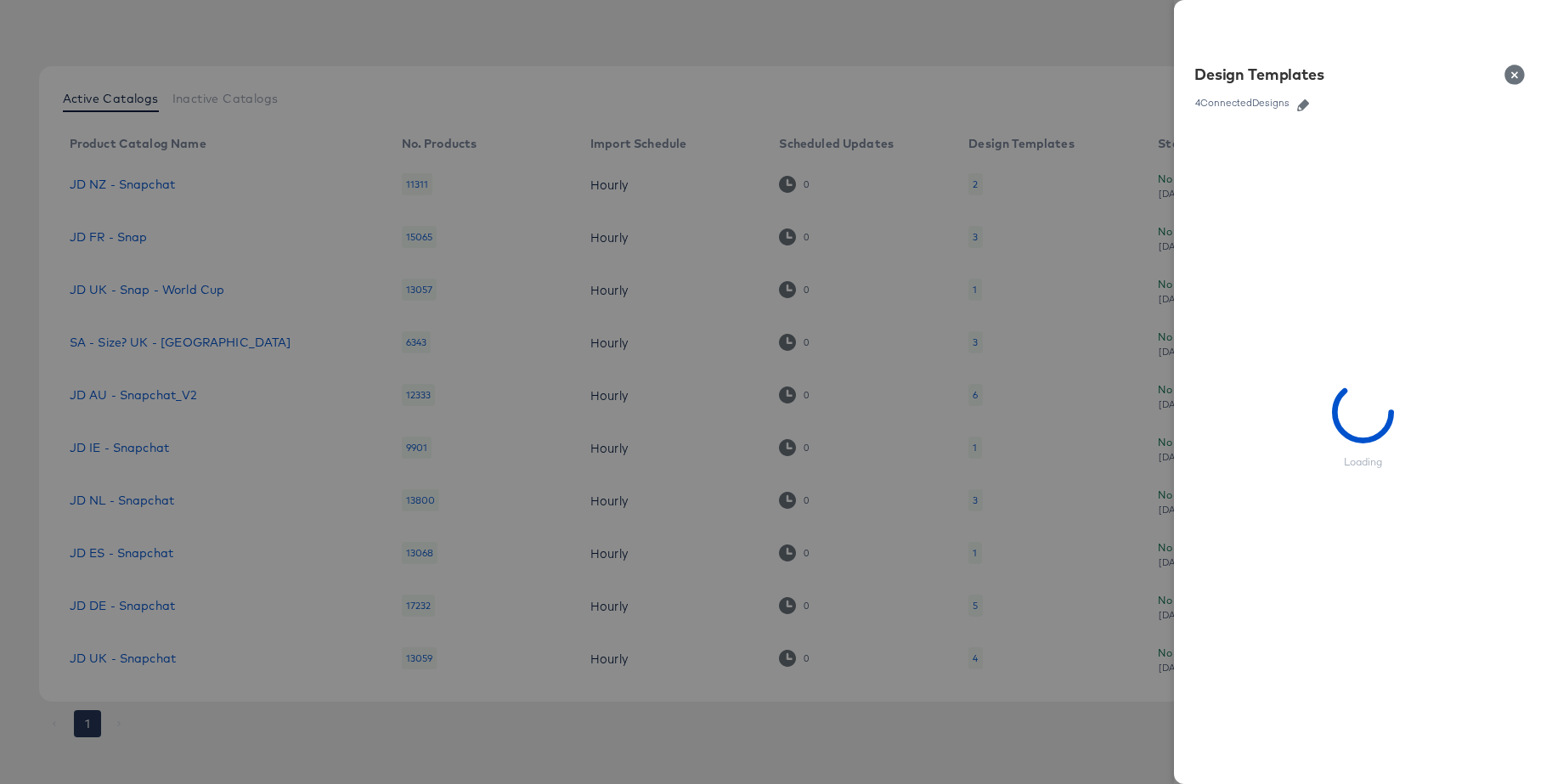
scroll to position [158, 0]
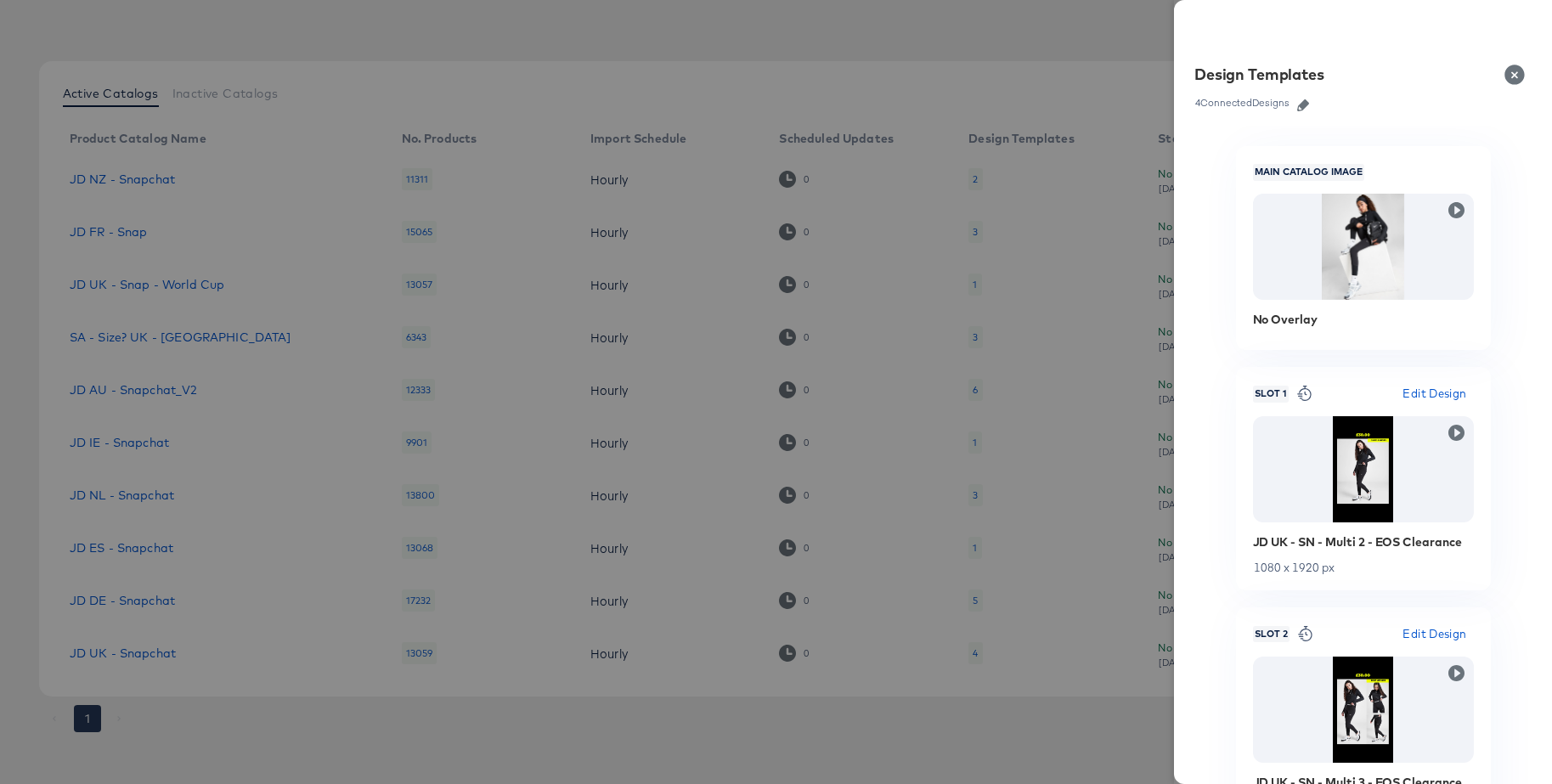
click at [1302, 105] on icon "button" at bounding box center [1302, 105] width 12 height 12
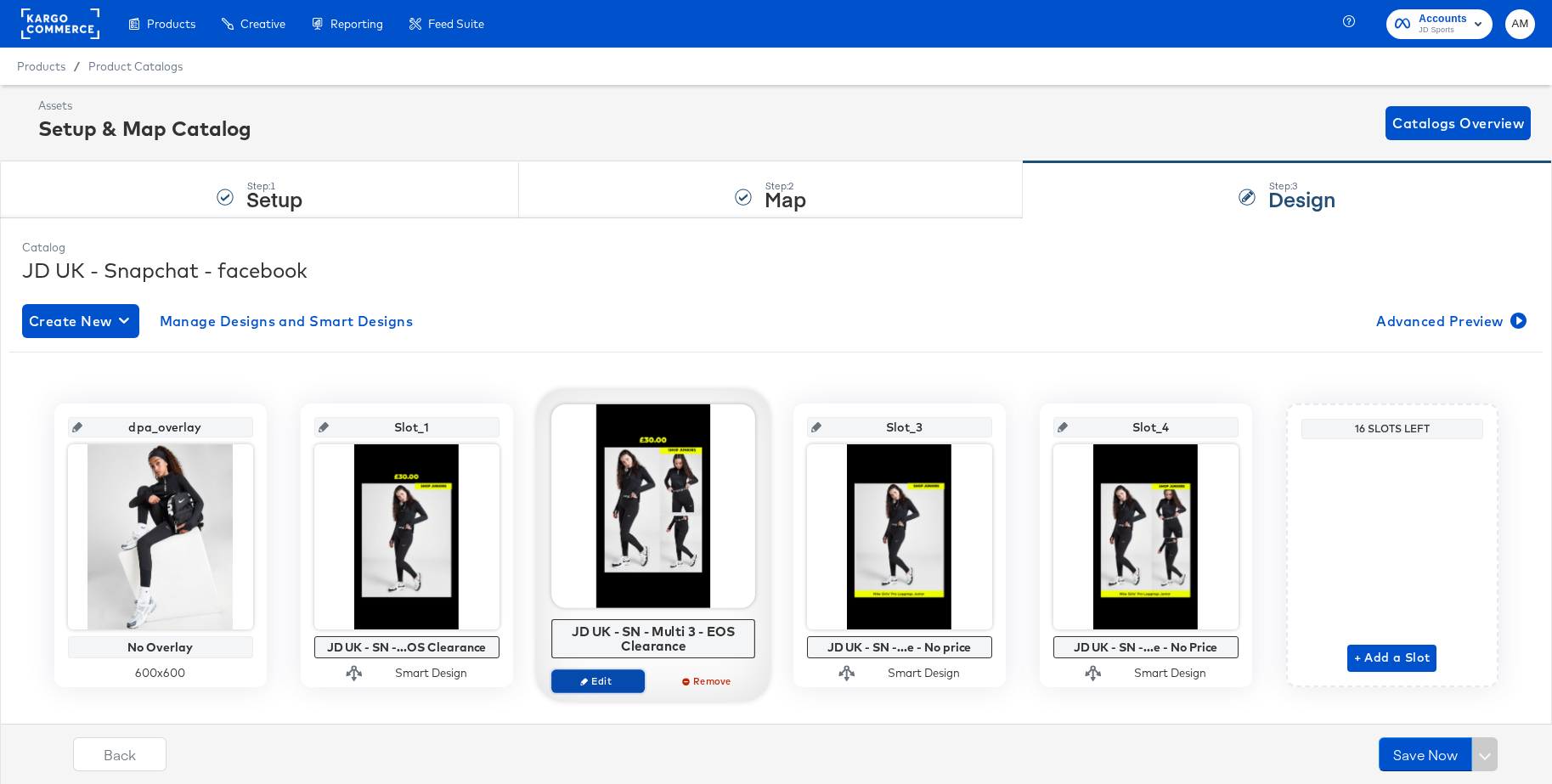
click at [599, 684] on span "Edit" at bounding box center [597, 681] width 78 height 13
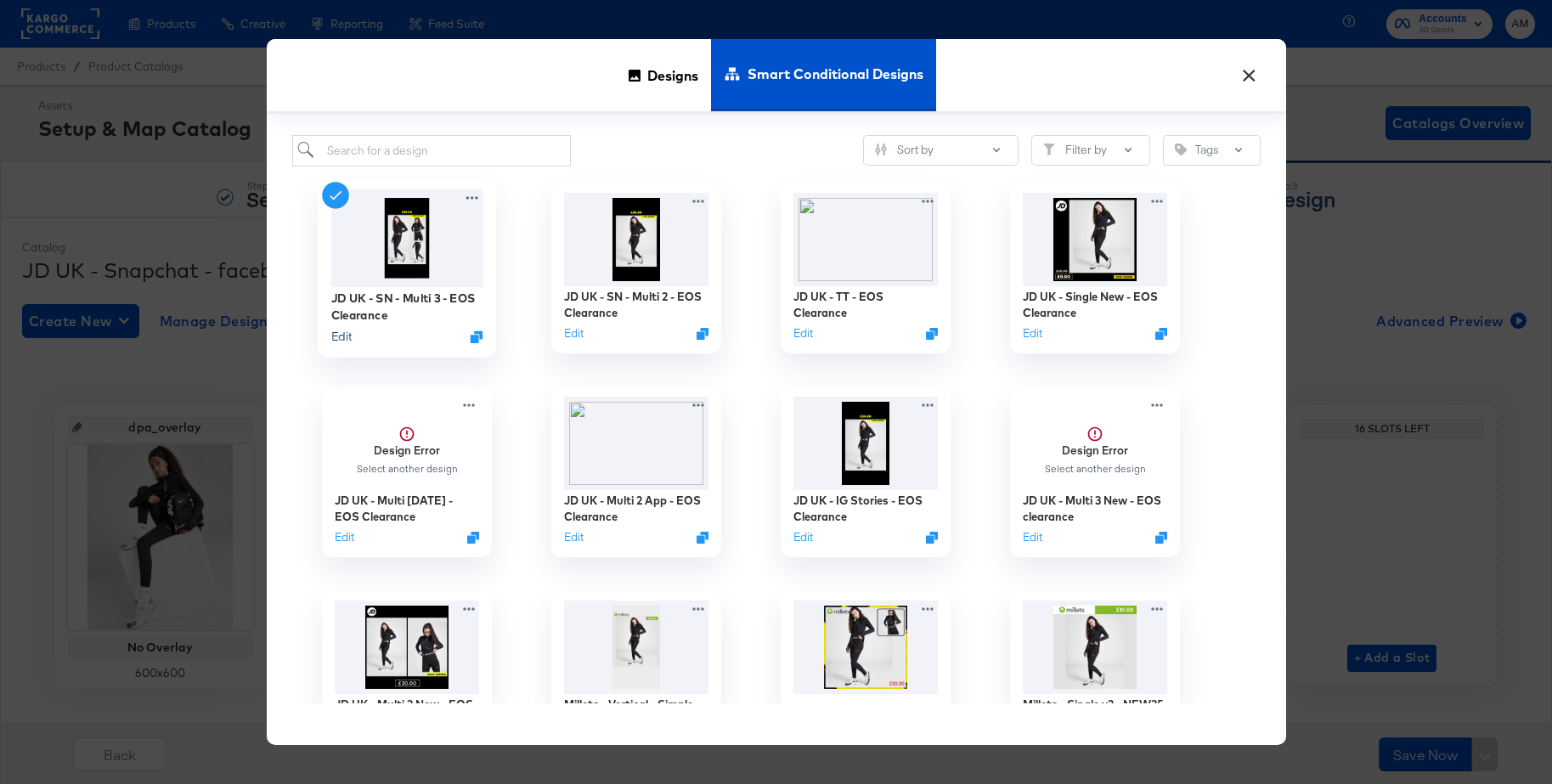
click at [346, 333] on button "Edit" at bounding box center [340, 336] width 21 height 16
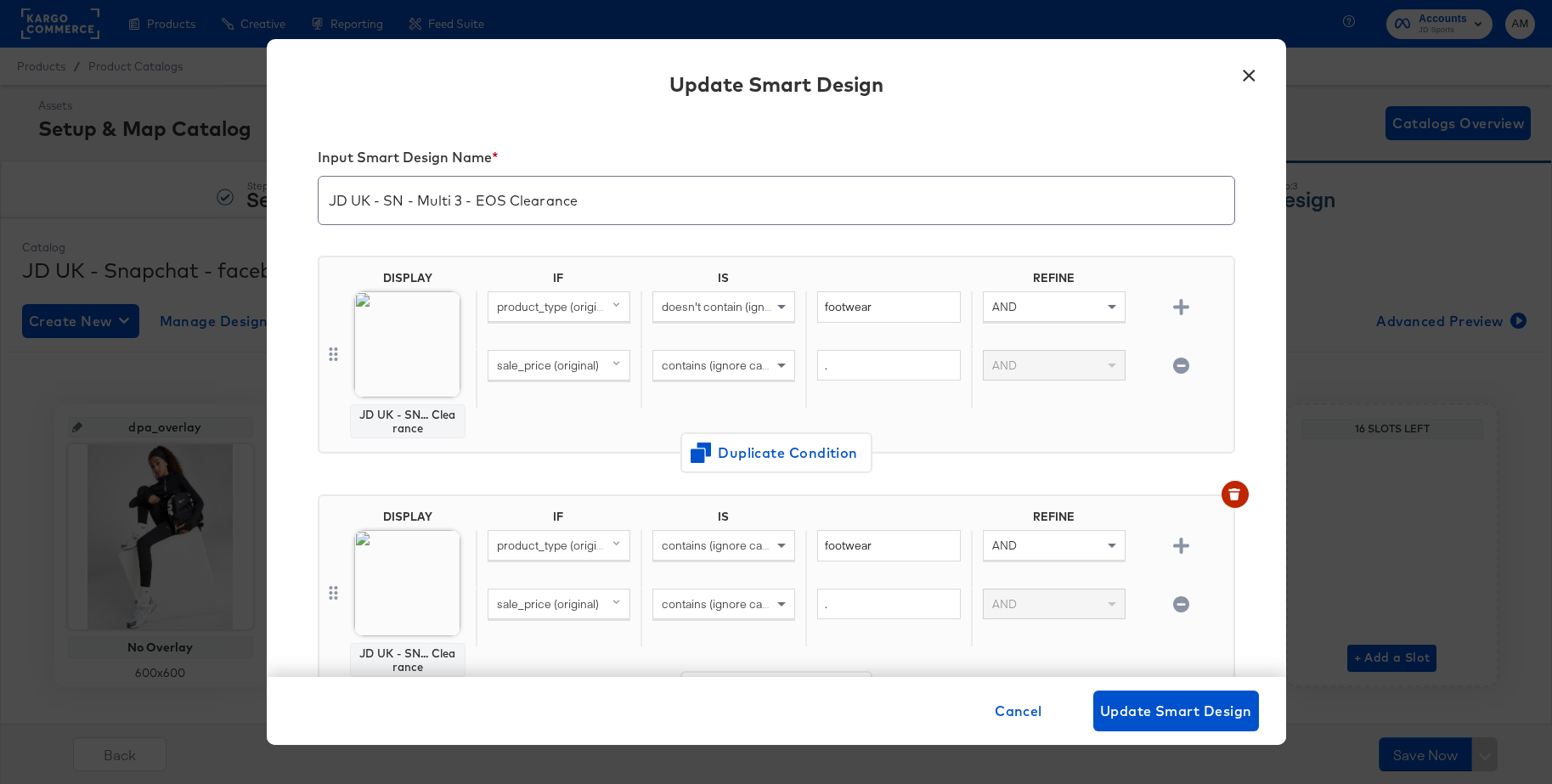
click at [1253, 74] on button "×" at bounding box center [1250, 71] width 31 height 31
